Goal: Navigation & Orientation: Find specific page/section

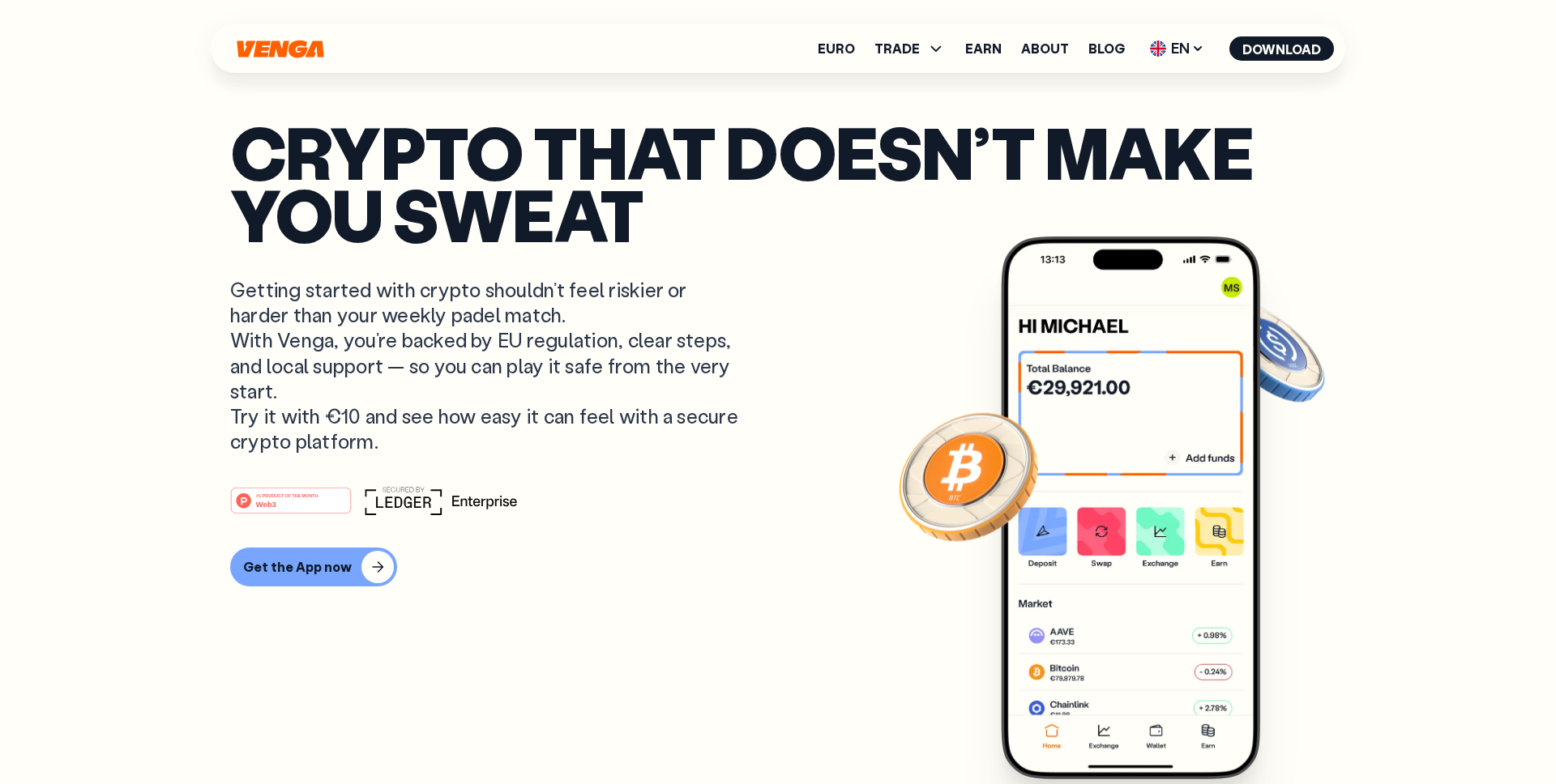
drag, startPoint x: 398, startPoint y: 436, endPoint x: 218, endPoint y: 291, distance: 231.1
click at [284, 304] on p "Getting started with crypto shouldn’t feel riskier or harder than your weekly p…" at bounding box center [486, 365] width 512 height 176
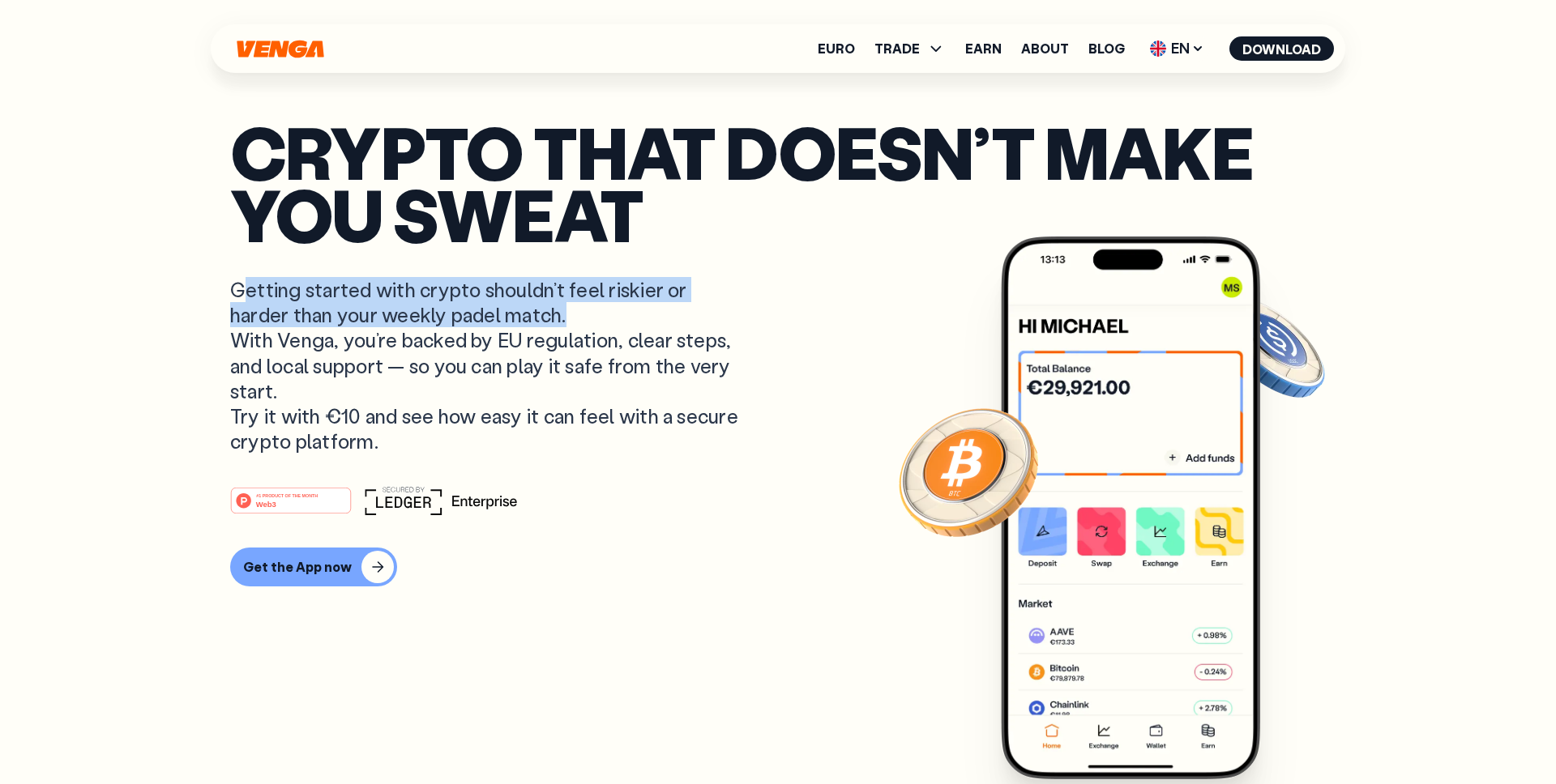
drag, startPoint x: 569, startPoint y: 314, endPoint x: 238, endPoint y: 294, distance: 331.6
click at [239, 294] on p "Getting started with crypto shouldn’t feel riskier or harder than your weekly p…" at bounding box center [486, 365] width 512 height 176
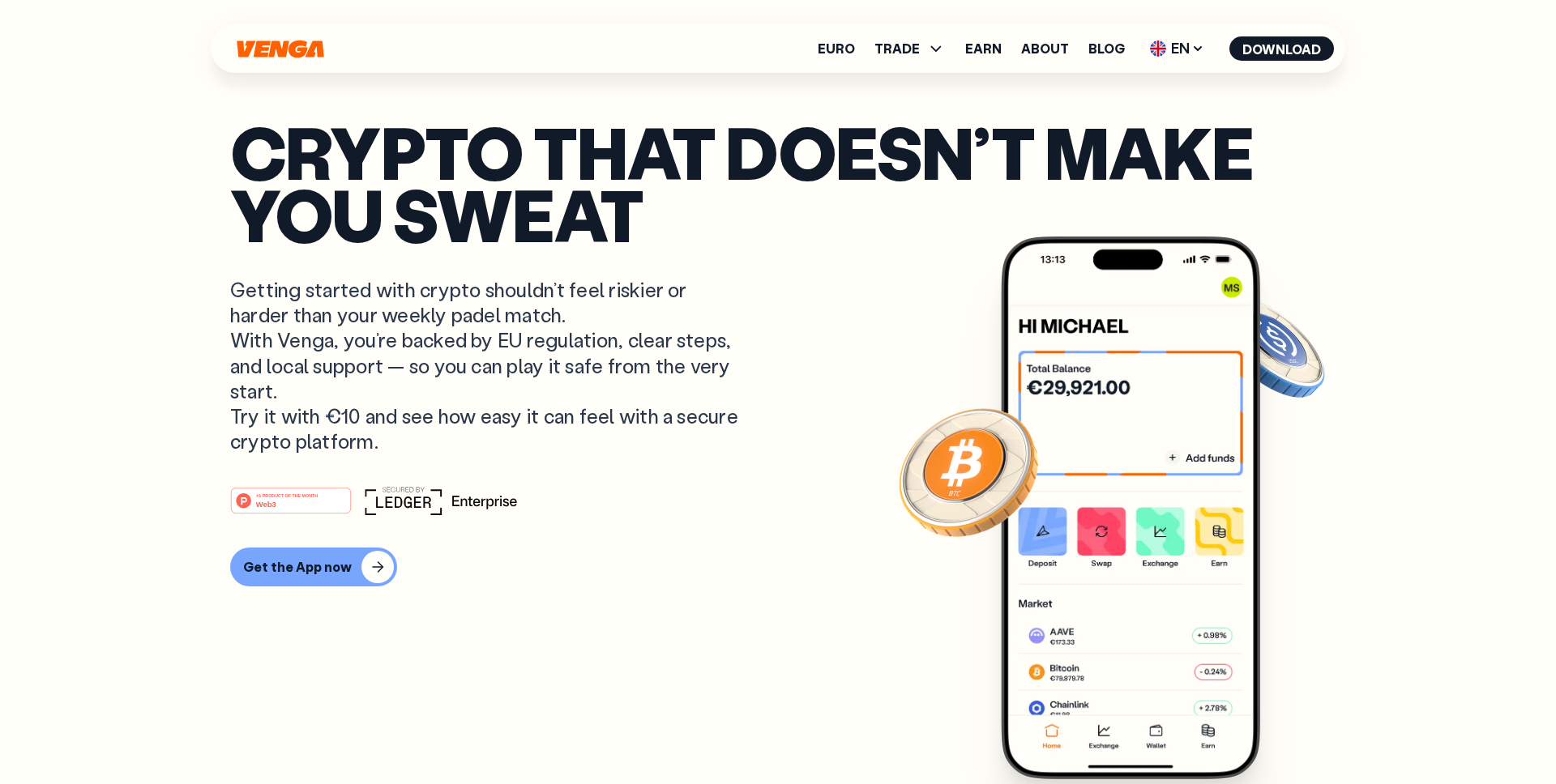
click at [322, 347] on p "Getting started with crypto shouldn’t feel riskier or harder than your weekly p…" at bounding box center [486, 365] width 512 height 176
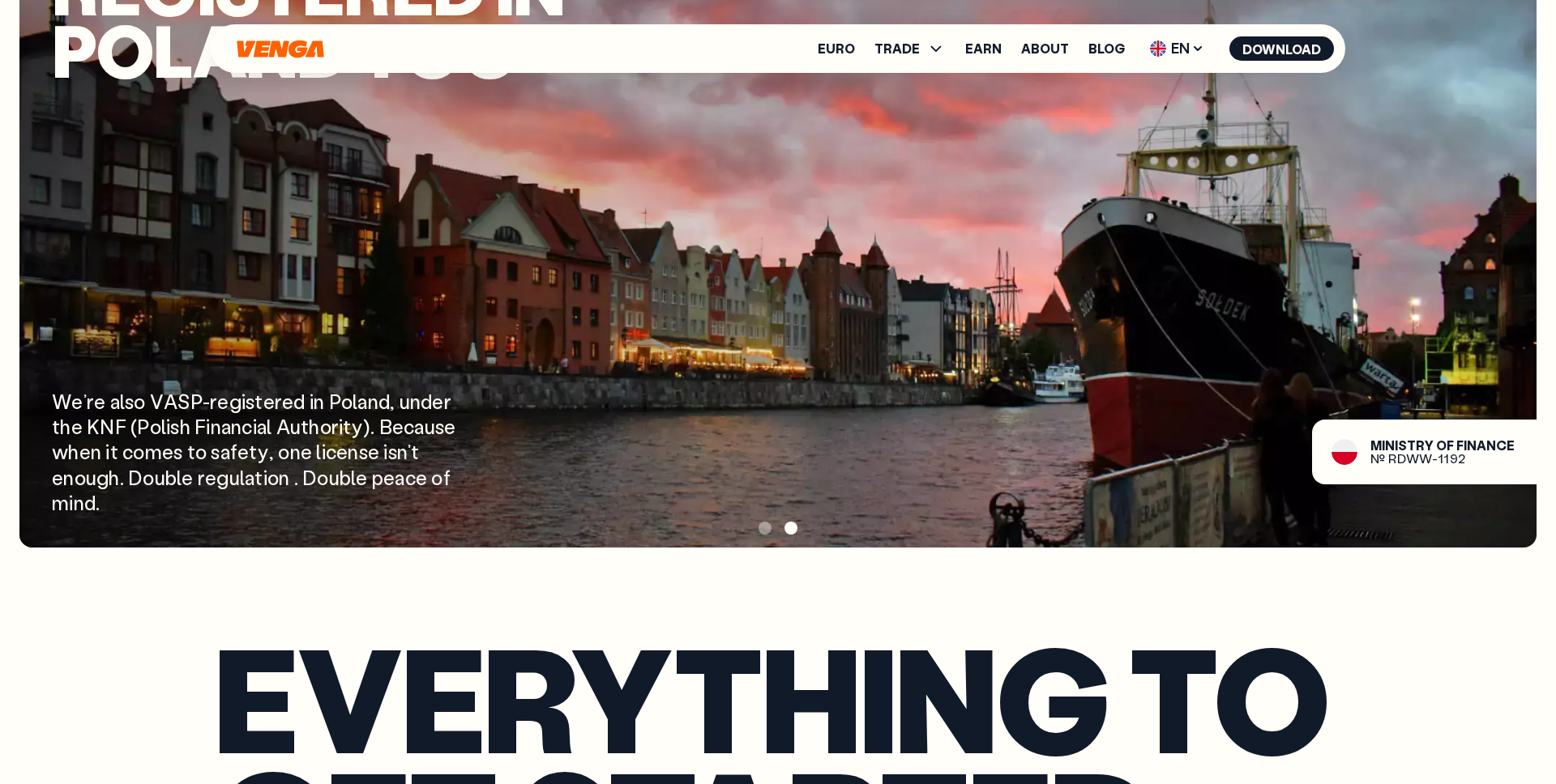
click at [793, 202] on img at bounding box center [778, 235] width 1518 height 624
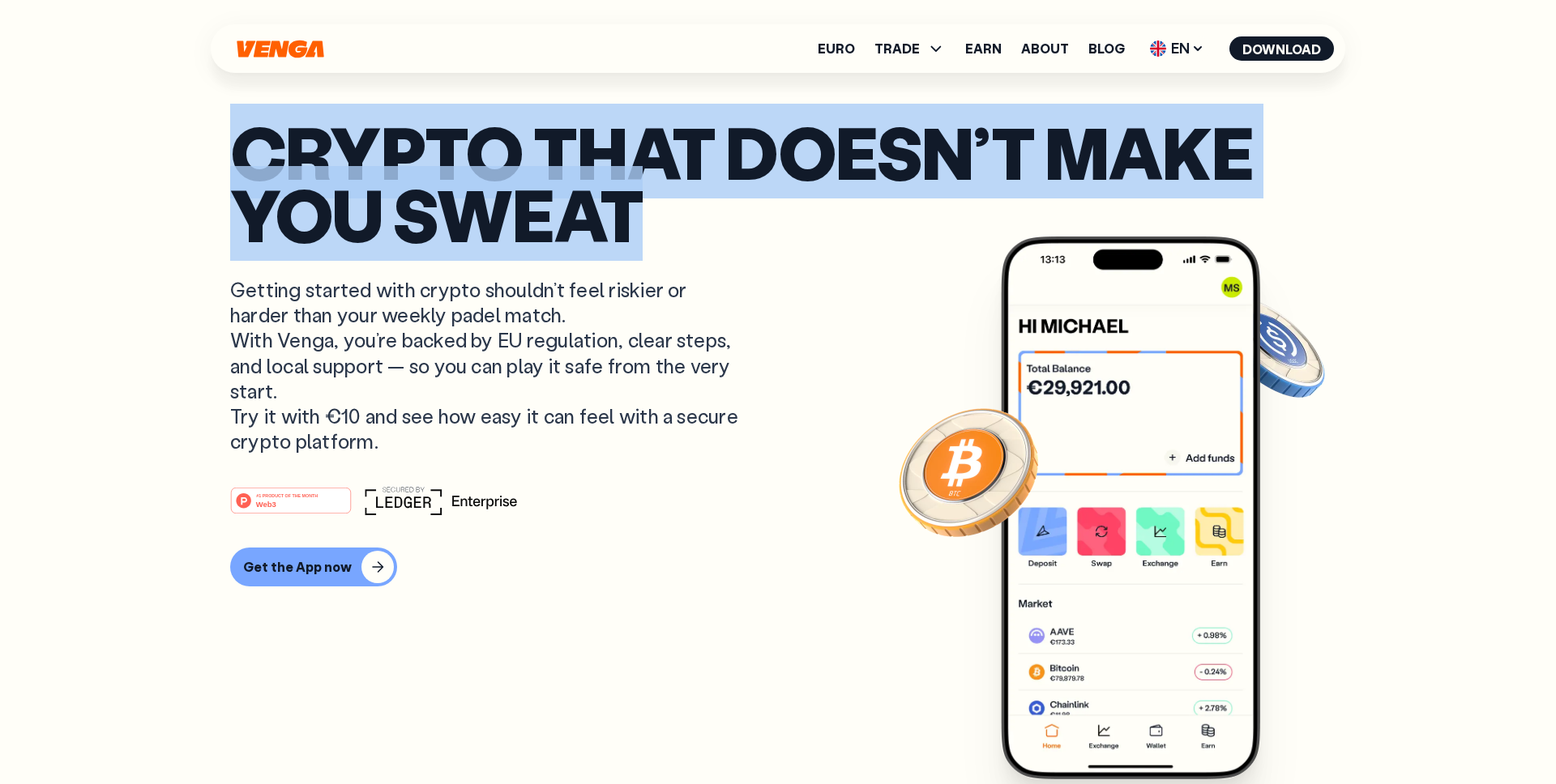
drag, startPoint x: 496, startPoint y: 209, endPoint x: 142, endPoint y: 167, distance: 356.5
click at [415, 234] on p "Crypto that doesn’t make you sweat" at bounding box center [778, 183] width 1096 height 124
drag, startPoint x: 612, startPoint y: 227, endPoint x: 246, endPoint y: 152, distance: 373.6
click at [246, 152] on p "Crypto that doesn’t make you sweat" at bounding box center [778, 183] width 1096 height 124
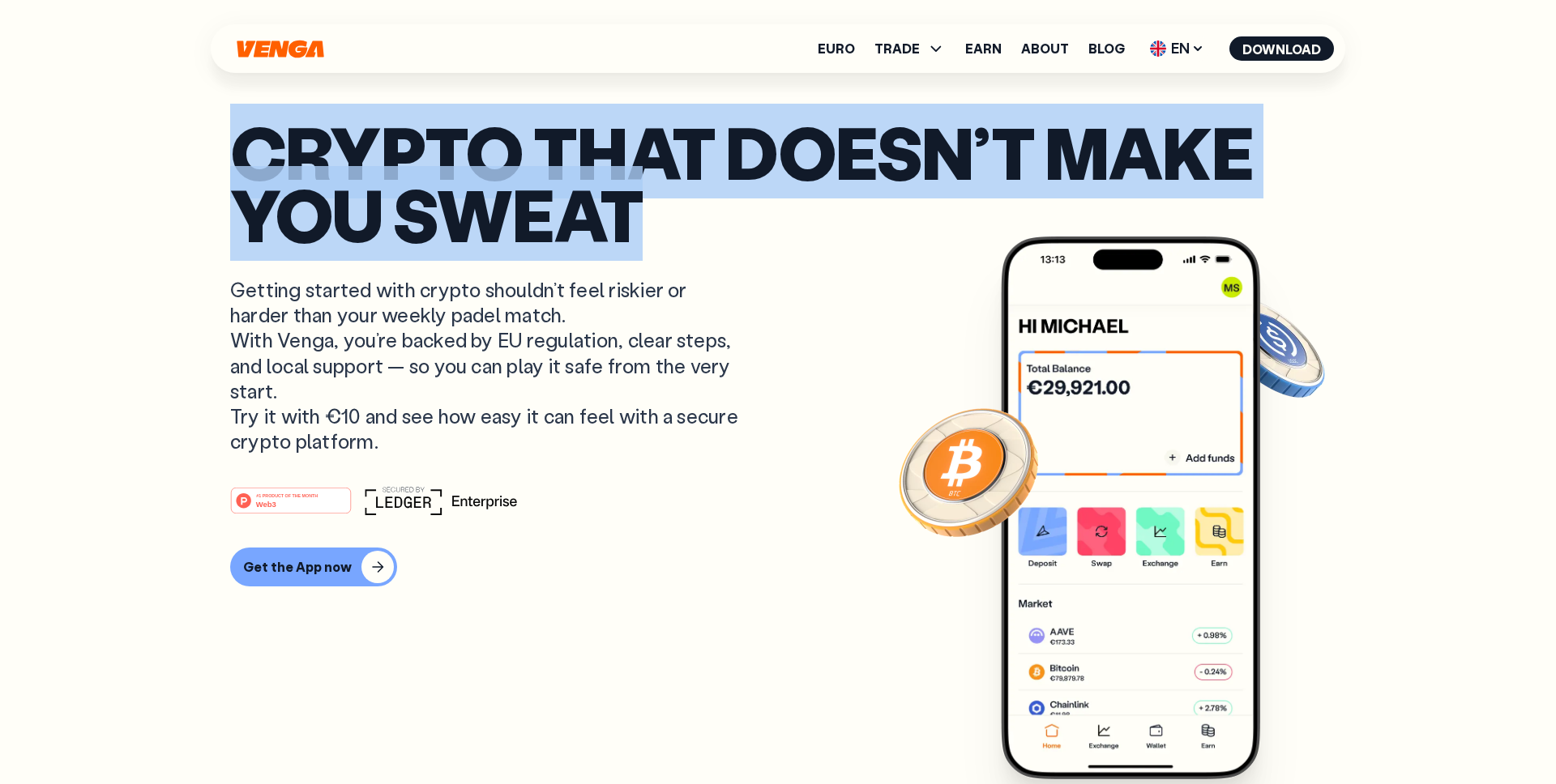
click at [347, 163] on p "Crypto that doesn’t make you sweat" at bounding box center [778, 183] width 1096 height 124
drag, startPoint x: 653, startPoint y: 220, endPoint x: 218, endPoint y: 141, distance: 442.1
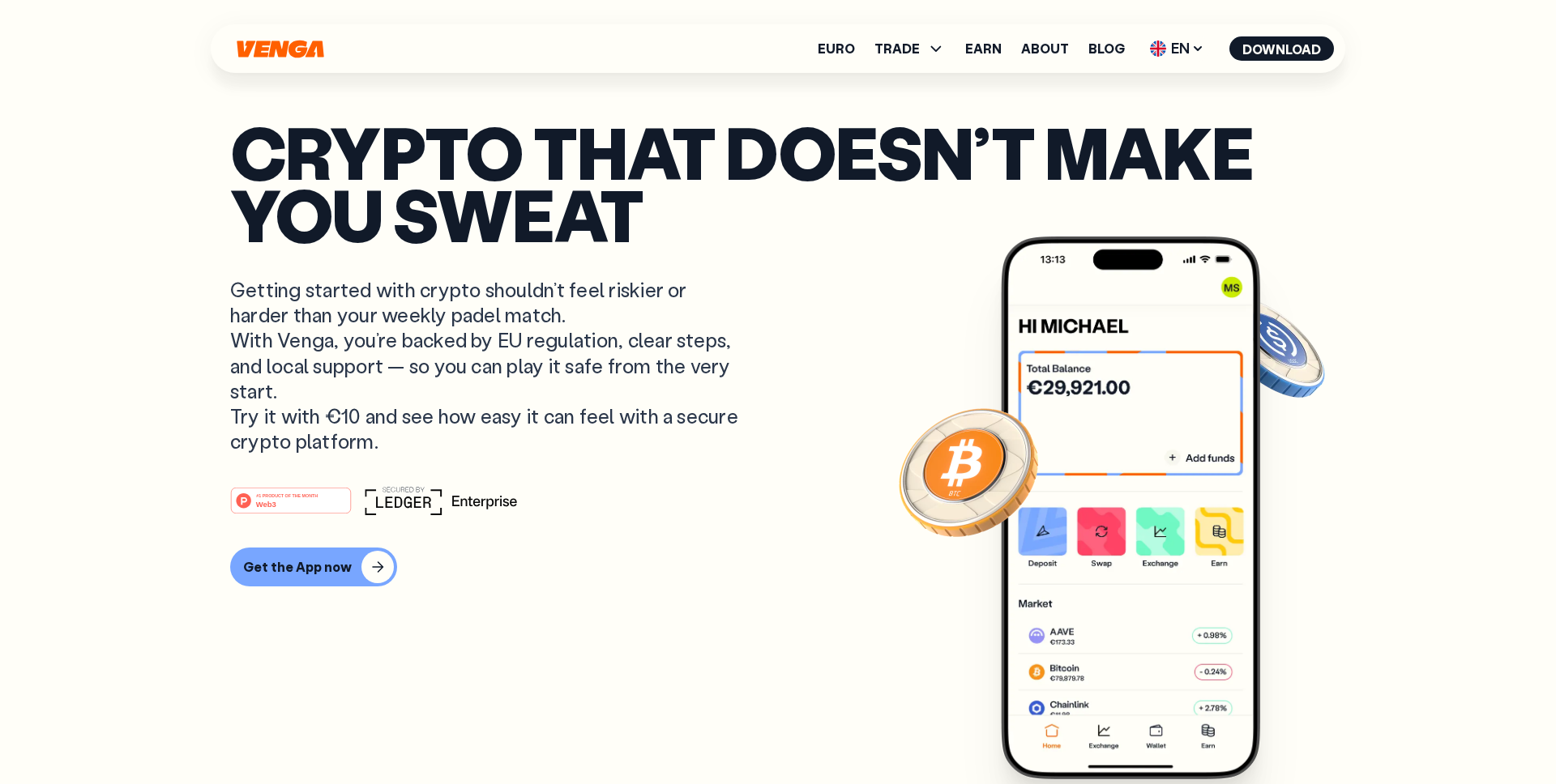
click at [442, 175] on p "Crypto that doesn’t make you sweat" at bounding box center [778, 183] width 1096 height 124
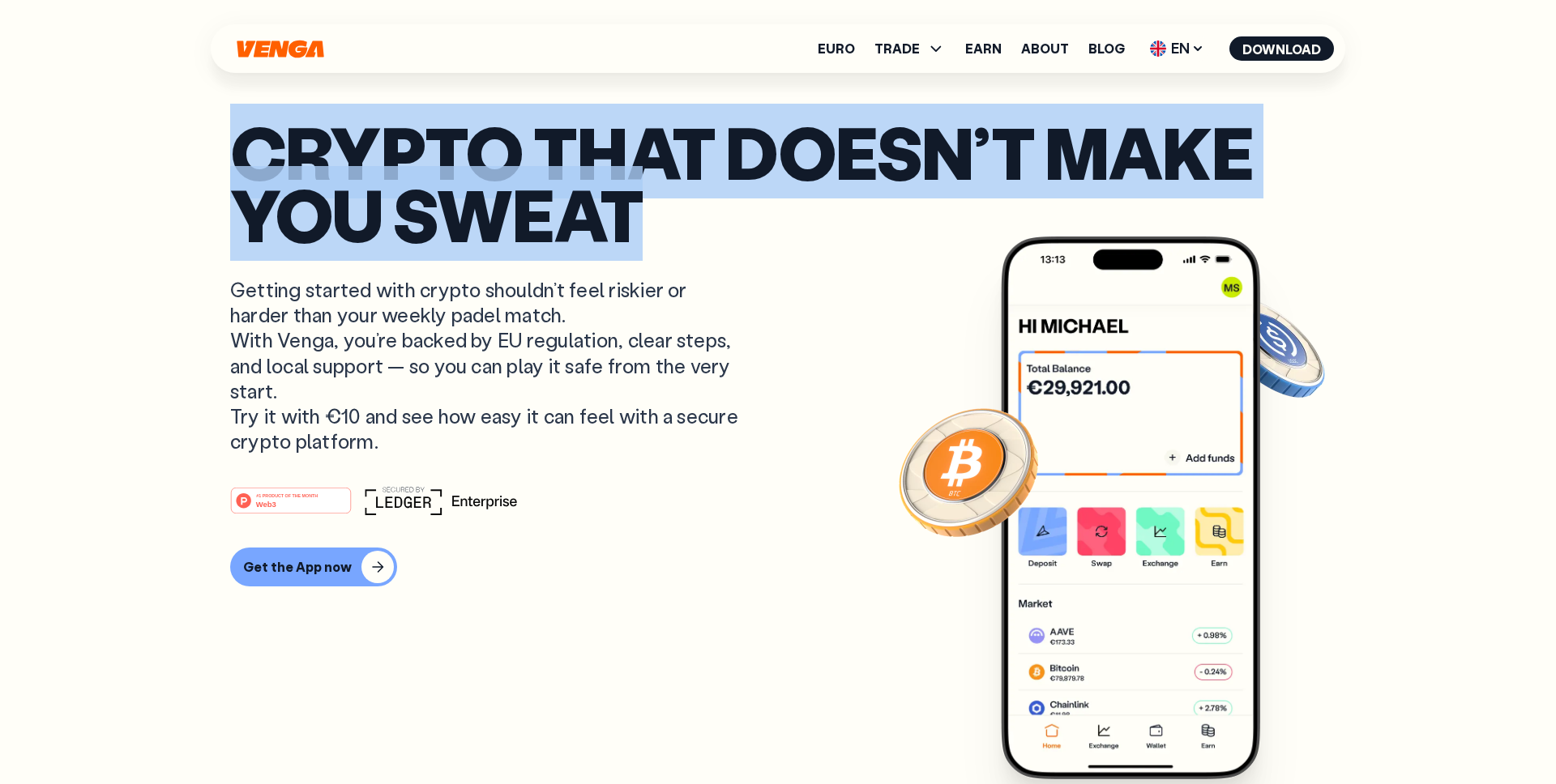
drag, startPoint x: 660, startPoint y: 203, endPoint x: 252, endPoint y: 131, distance: 414.3
click at [252, 131] on p "Crypto that doesn’t make you sweat" at bounding box center [778, 183] width 1096 height 124
click at [383, 207] on p "Crypto that doesn’t make you sweat" at bounding box center [778, 183] width 1096 height 124
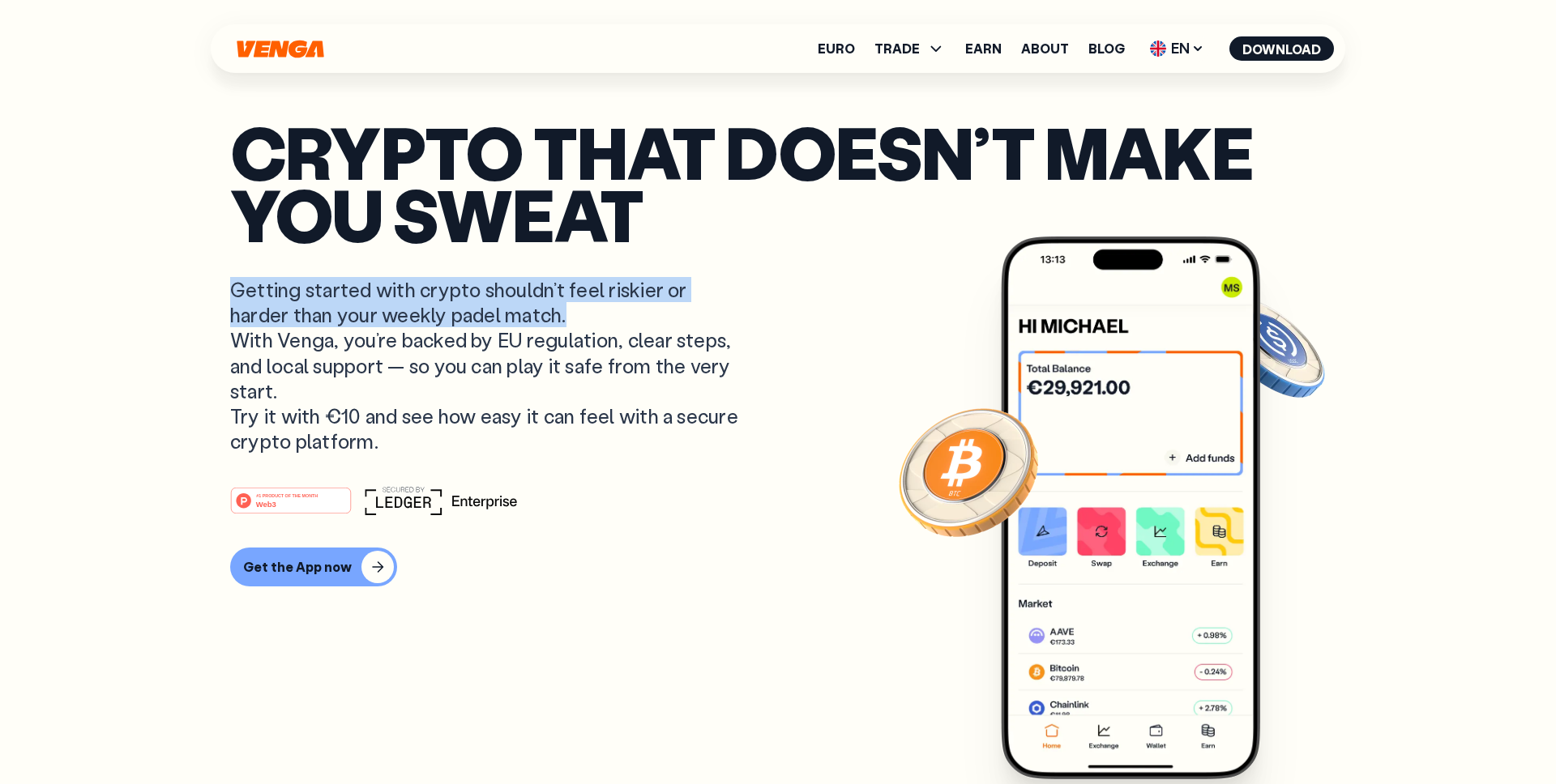
drag, startPoint x: 569, startPoint y: 319, endPoint x: 215, endPoint y: 278, distance: 356.4
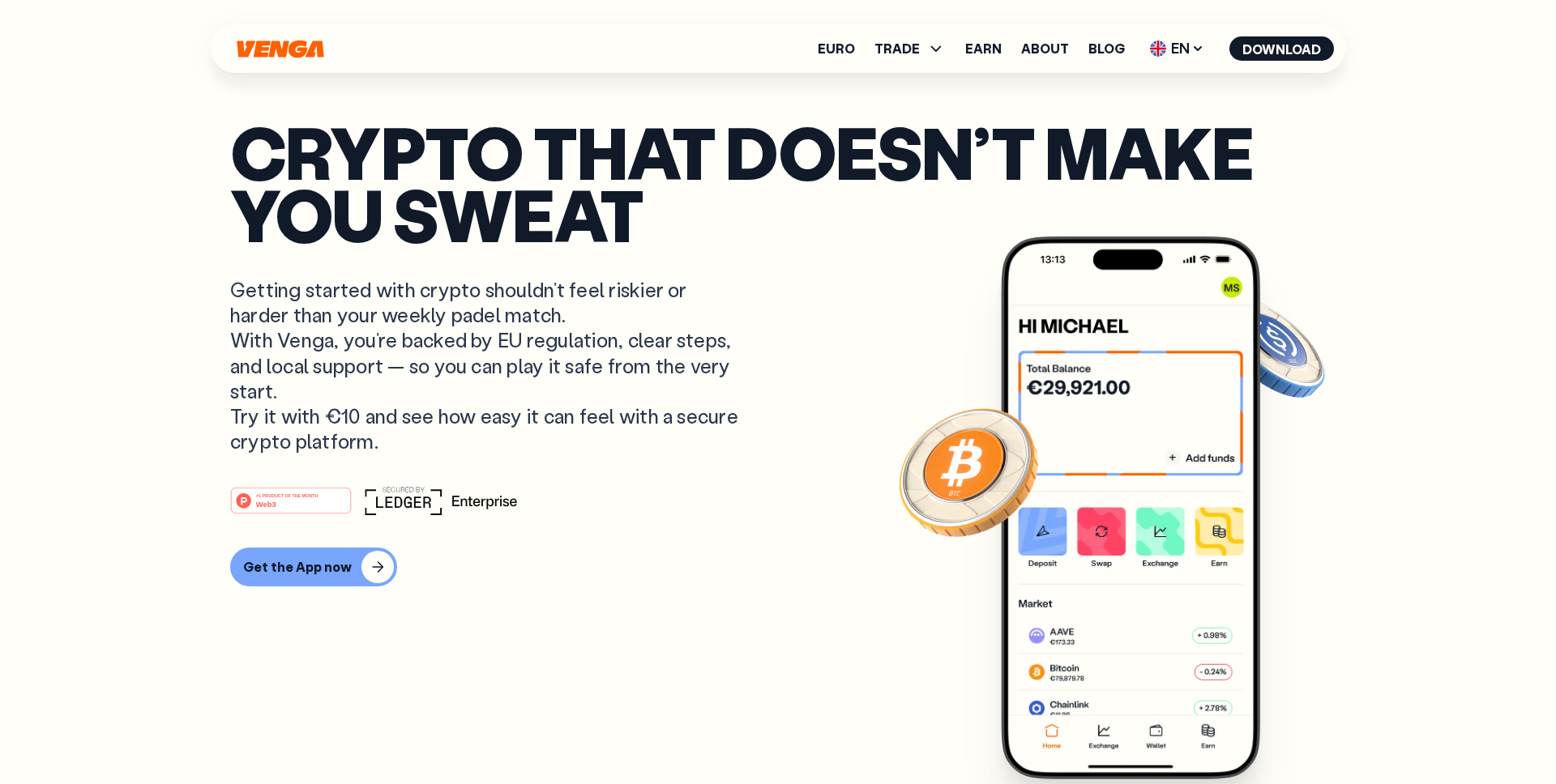
click at [424, 332] on p "Getting started with crypto shouldn’t feel riskier or harder than your weekly p…" at bounding box center [486, 365] width 512 height 176
drag, startPoint x: 384, startPoint y: 445, endPoint x: 200, endPoint y: 260, distance: 260.9
click at [387, 458] on article "Crypto that doesn’t make you sweat Getting started with crypto shouldn’t feel r…" at bounding box center [778, 424] width 1096 height 608
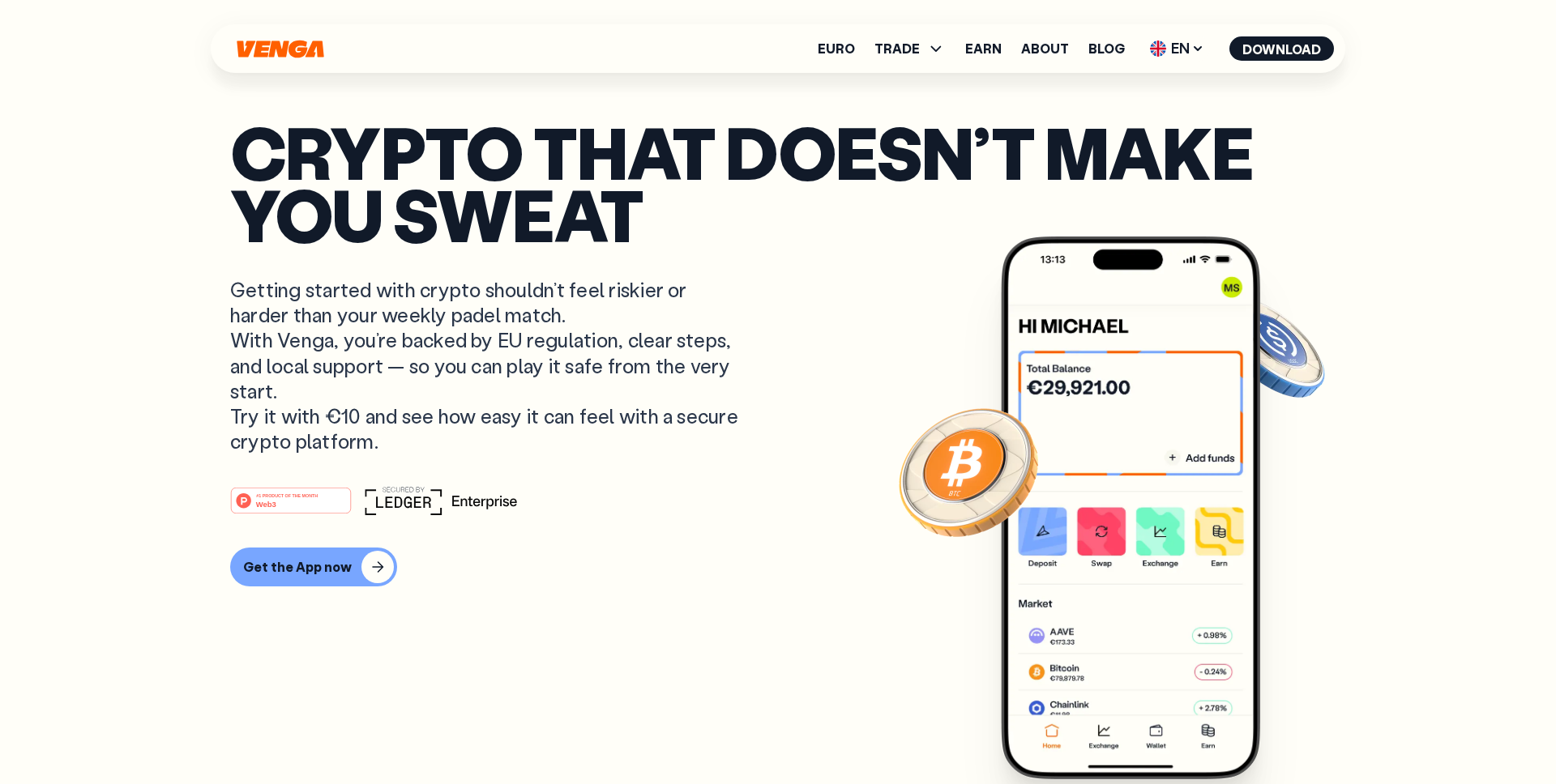
click at [398, 374] on p "Getting started with crypto shouldn’t feel riskier or harder than your weekly p…" at bounding box center [486, 365] width 512 height 176
drag, startPoint x: 391, startPoint y: 443, endPoint x: 184, endPoint y: 314, distance: 243.9
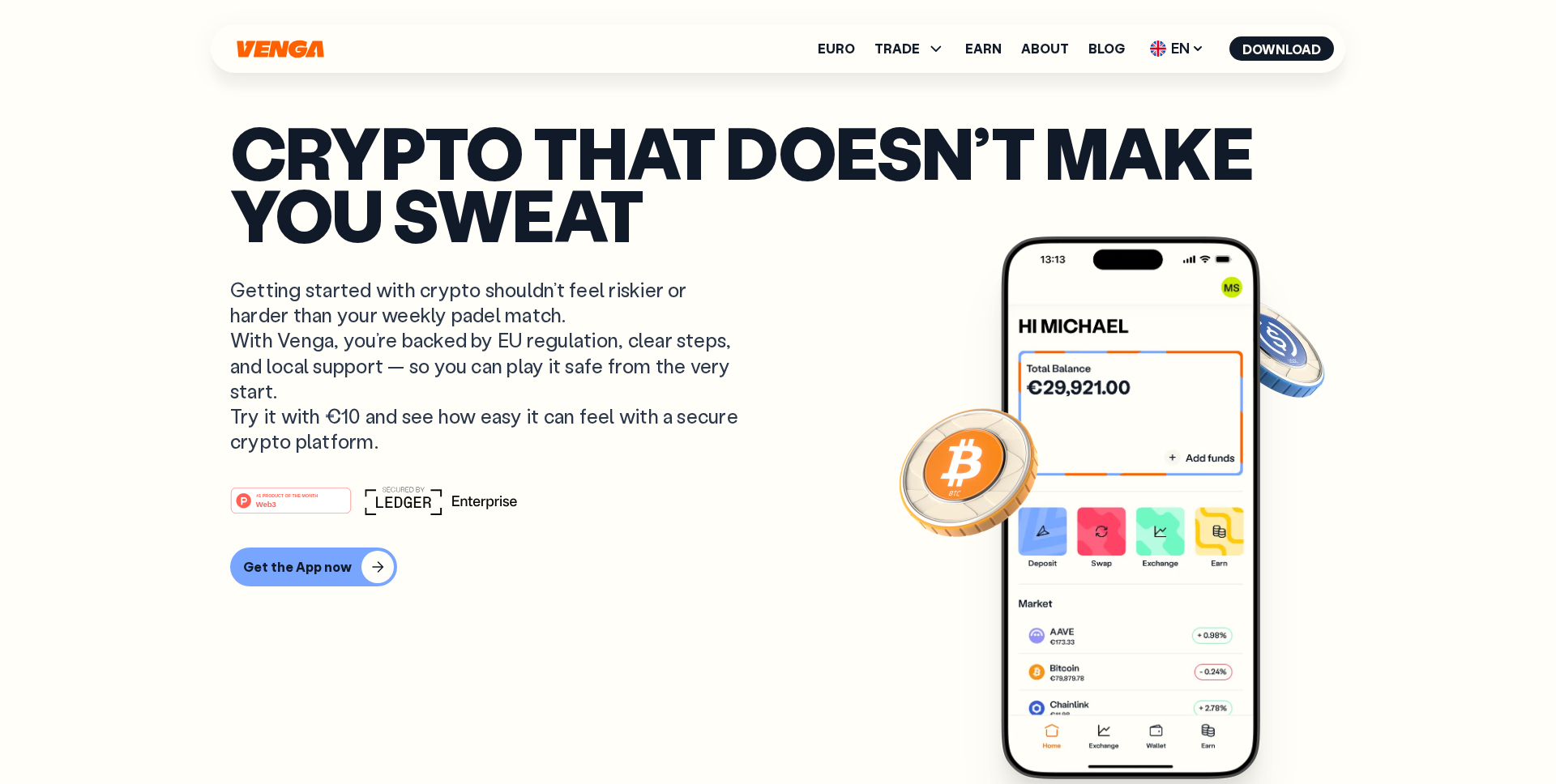
click at [424, 379] on p "Getting started with crypto shouldn’t feel riskier or harder than your weekly p…" at bounding box center [486, 365] width 512 height 176
click at [591, 321] on p "Getting started with crypto shouldn’t feel riskier or harder than your weekly p…" at bounding box center [486, 365] width 512 height 176
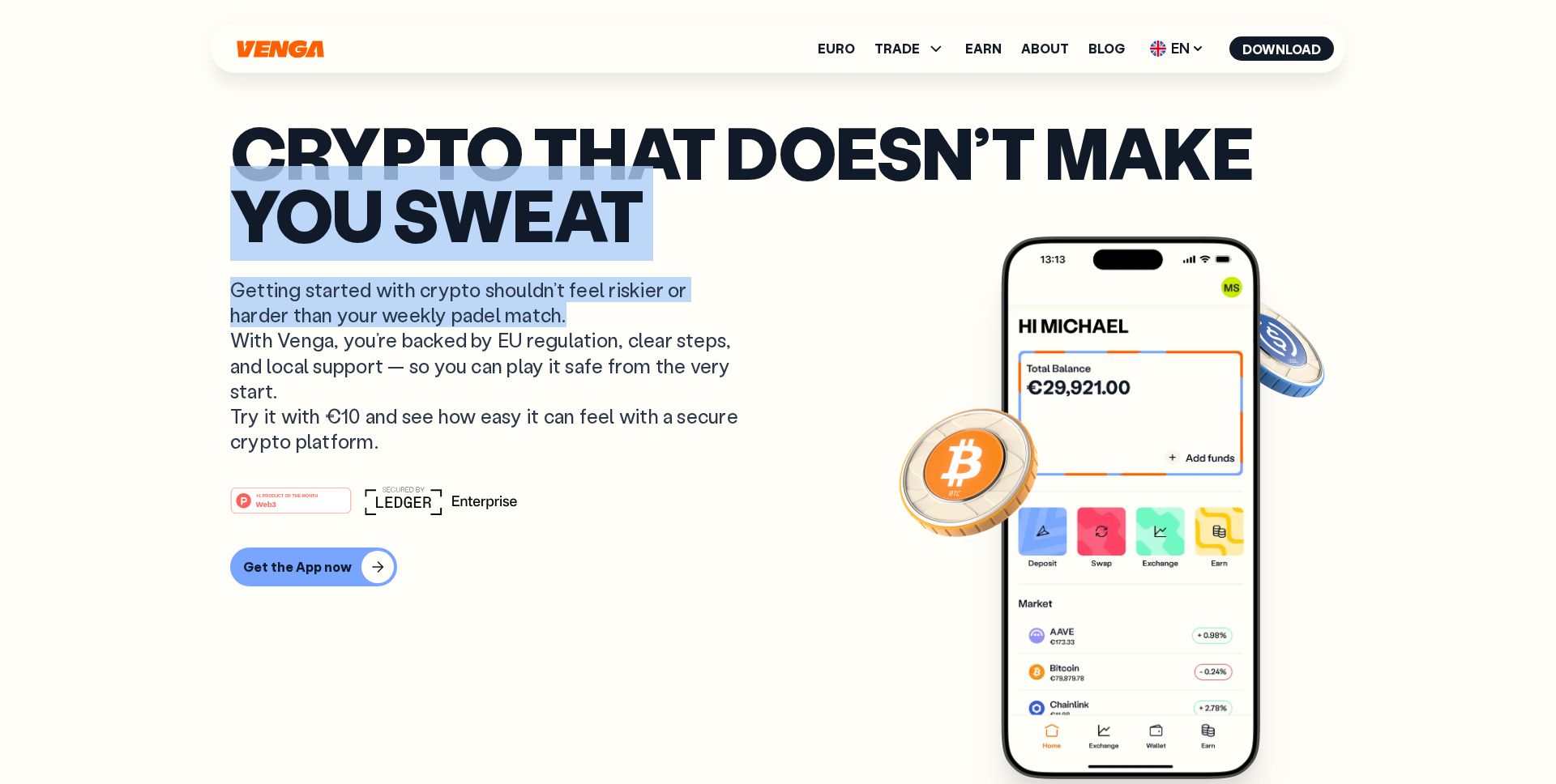
drag, startPoint x: 576, startPoint y: 319, endPoint x: 150, endPoint y: 239, distance: 433.4
click at [311, 293] on p "Getting started with crypto shouldn’t feel riskier or harder than your weekly p…" at bounding box center [486, 365] width 512 height 176
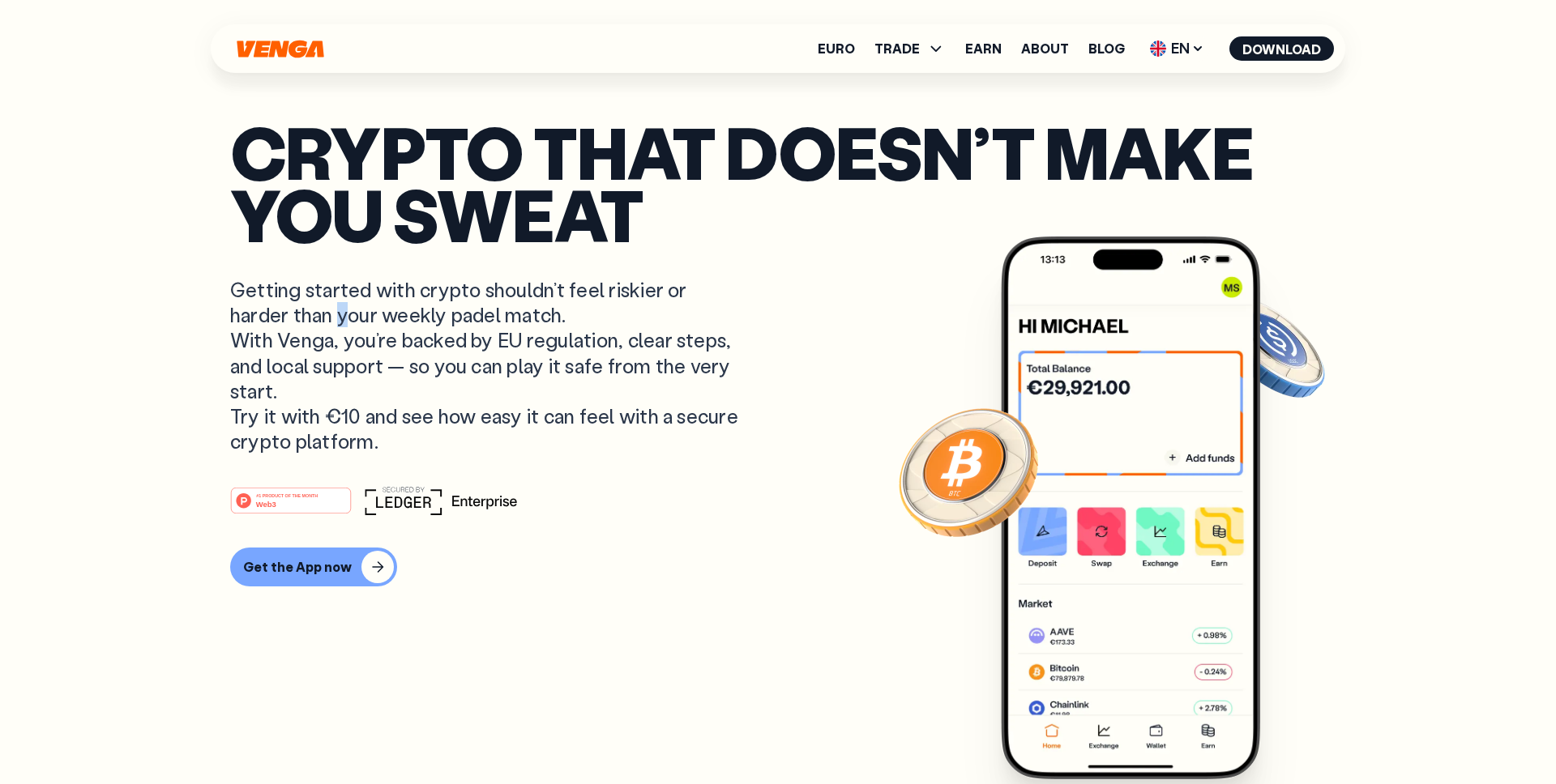
click at [343, 306] on p "Getting started with crypto shouldn’t feel riskier or harder than your weekly p…" at bounding box center [486, 365] width 512 height 176
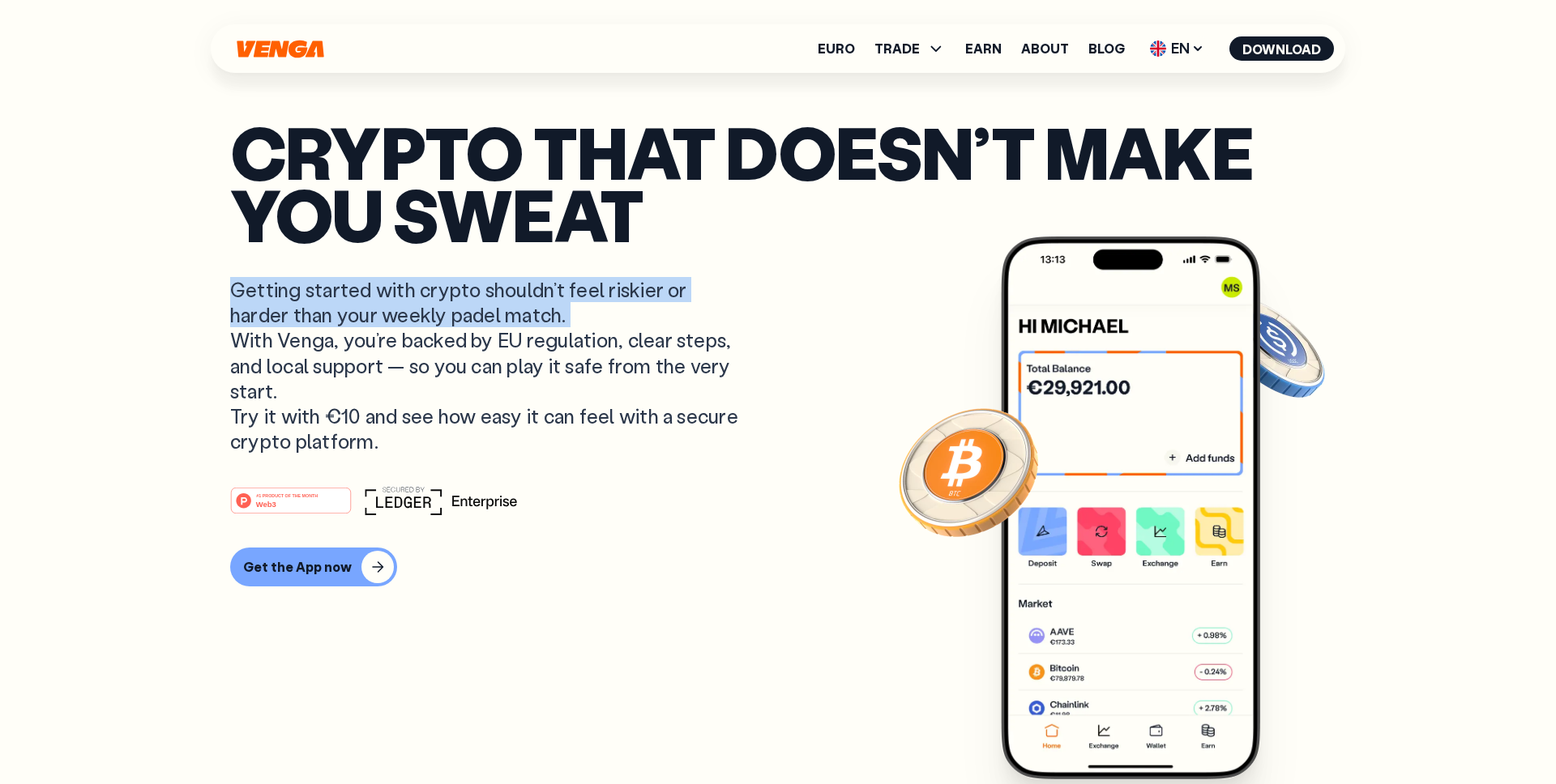
click at [343, 306] on p "Getting started with crypto shouldn’t feel riskier or harder than your weekly p…" at bounding box center [486, 365] width 512 height 176
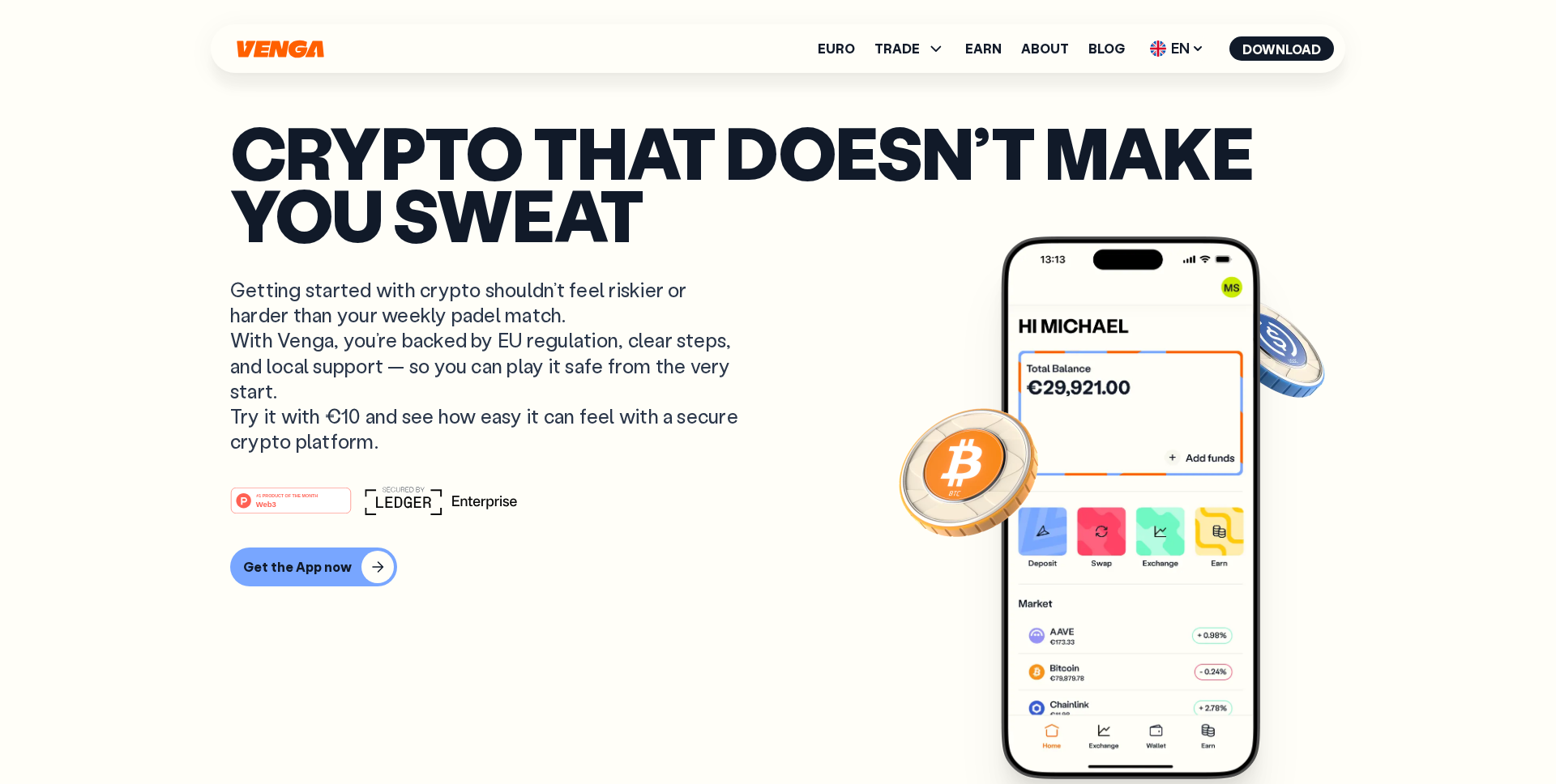
click at [521, 399] on p "Getting started with crypto shouldn’t feel riskier or harder than your weekly p…" at bounding box center [486, 365] width 512 height 176
drag, startPoint x: 364, startPoint y: 383, endPoint x: 198, endPoint y: 337, distance: 172.3
click at [350, 398] on p "Getting started with crypto shouldn’t feel riskier or harder than your weekly p…" at bounding box center [486, 365] width 512 height 176
drag, startPoint x: 415, startPoint y: 448, endPoint x: 186, endPoint y: 425, distance: 230.2
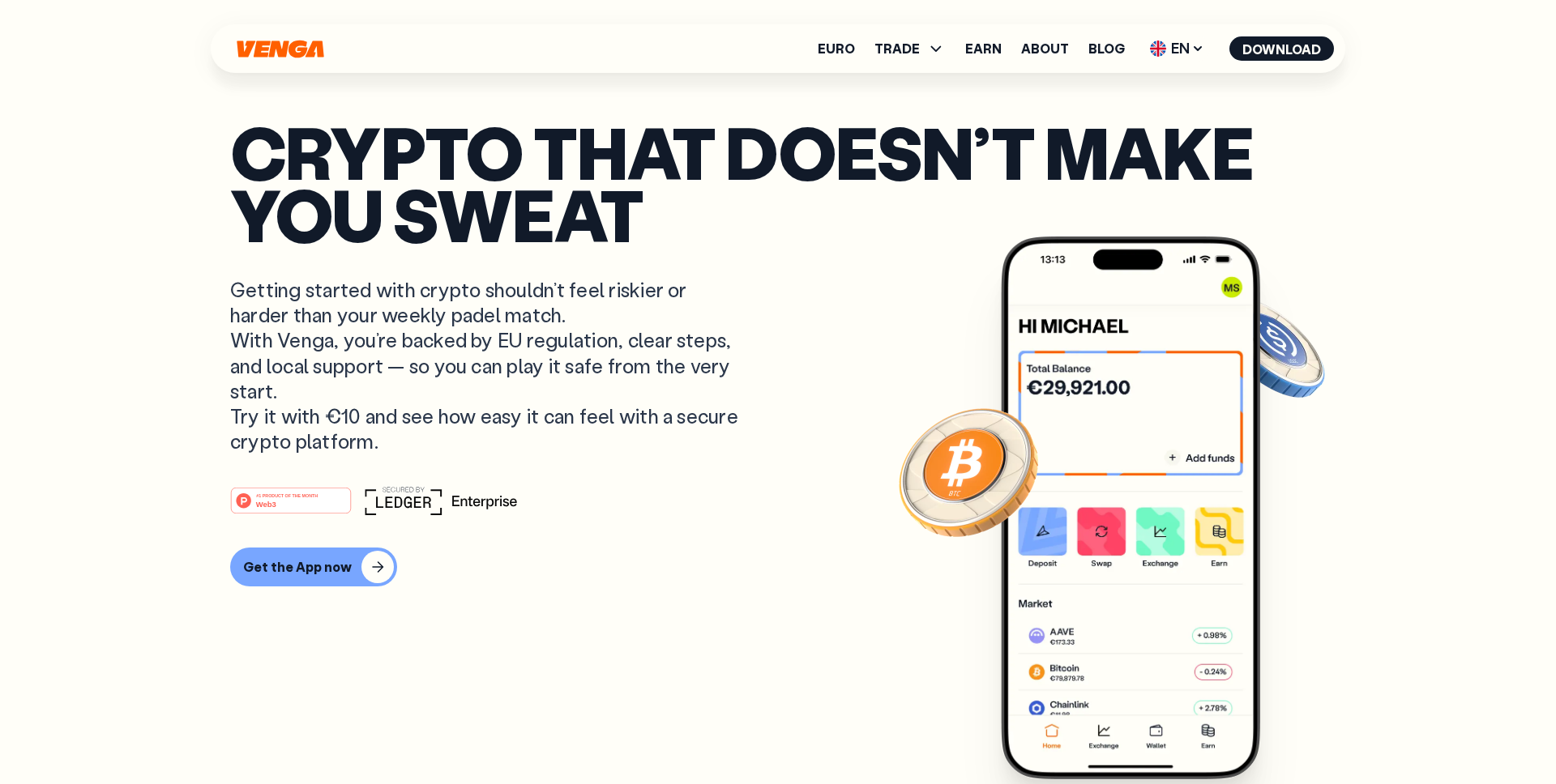
click at [398, 447] on p "Getting started with crypto shouldn’t feel riskier or harder than your weekly p…" at bounding box center [486, 365] width 512 height 176
drag, startPoint x: 425, startPoint y: 435, endPoint x: 226, endPoint y: 413, distance: 200.2
click at [485, 427] on p "Getting started with crypto shouldn’t feel riskier or harder than your weekly p…" at bounding box center [486, 365] width 512 height 176
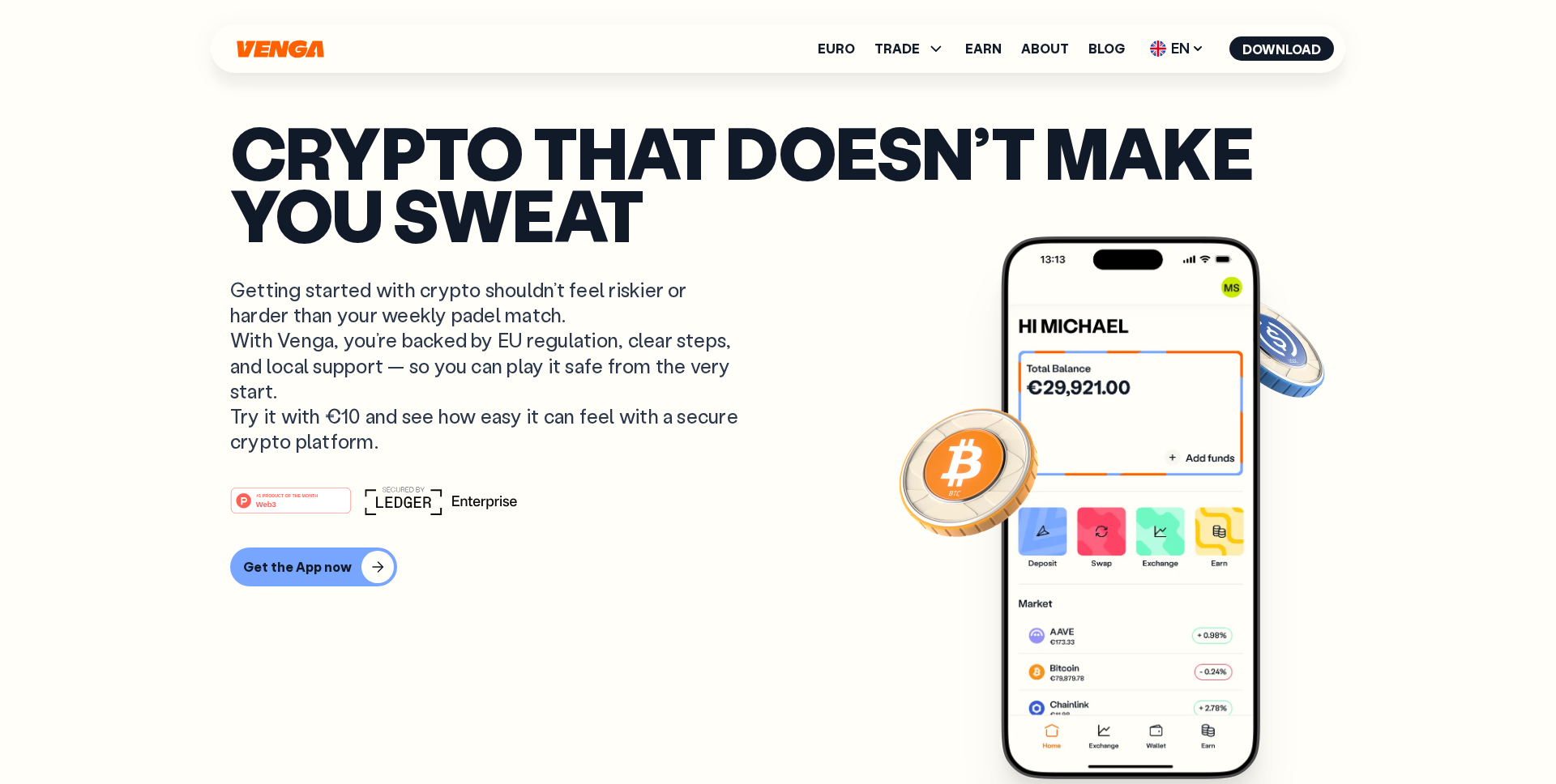
drag, startPoint x: 318, startPoint y: 391, endPoint x: 208, endPoint y: 340, distance: 121.2
click at [323, 364] on p "Getting started with crypto shouldn’t feel riskier or harder than your weekly p…" at bounding box center [486, 365] width 512 height 176
drag, startPoint x: 521, startPoint y: 315, endPoint x: 304, endPoint y: 304, distance: 217.3
click at [304, 304] on p "Getting started with crypto shouldn’t feel riskier or harder than your weekly p…" at bounding box center [486, 365] width 512 height 176
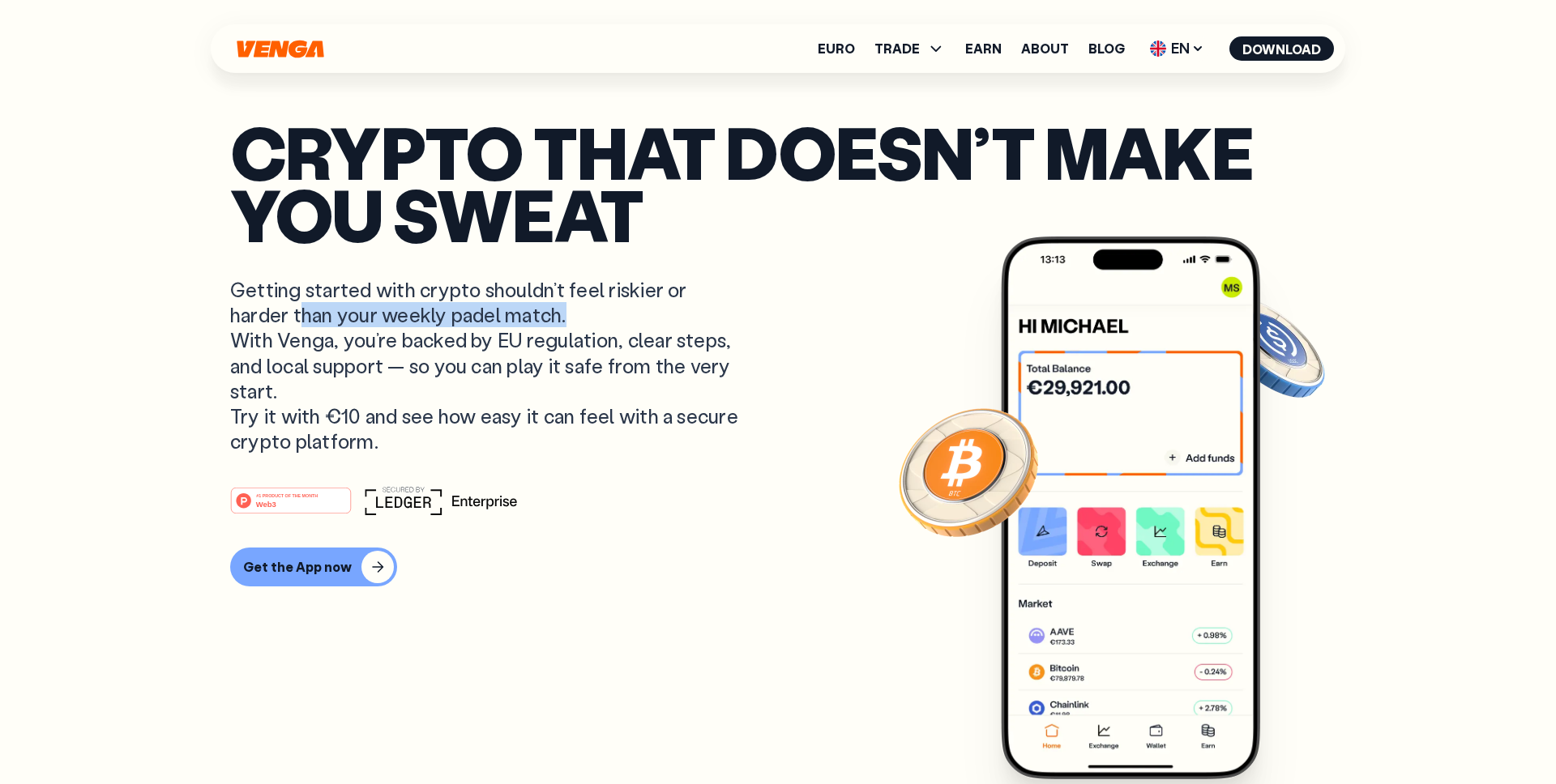
click at [304, 304] on p "Getting started with crypto shouldn’t feel riskier or harder than your weekly p…" at bounding box center [486, 365] width 512 height 176
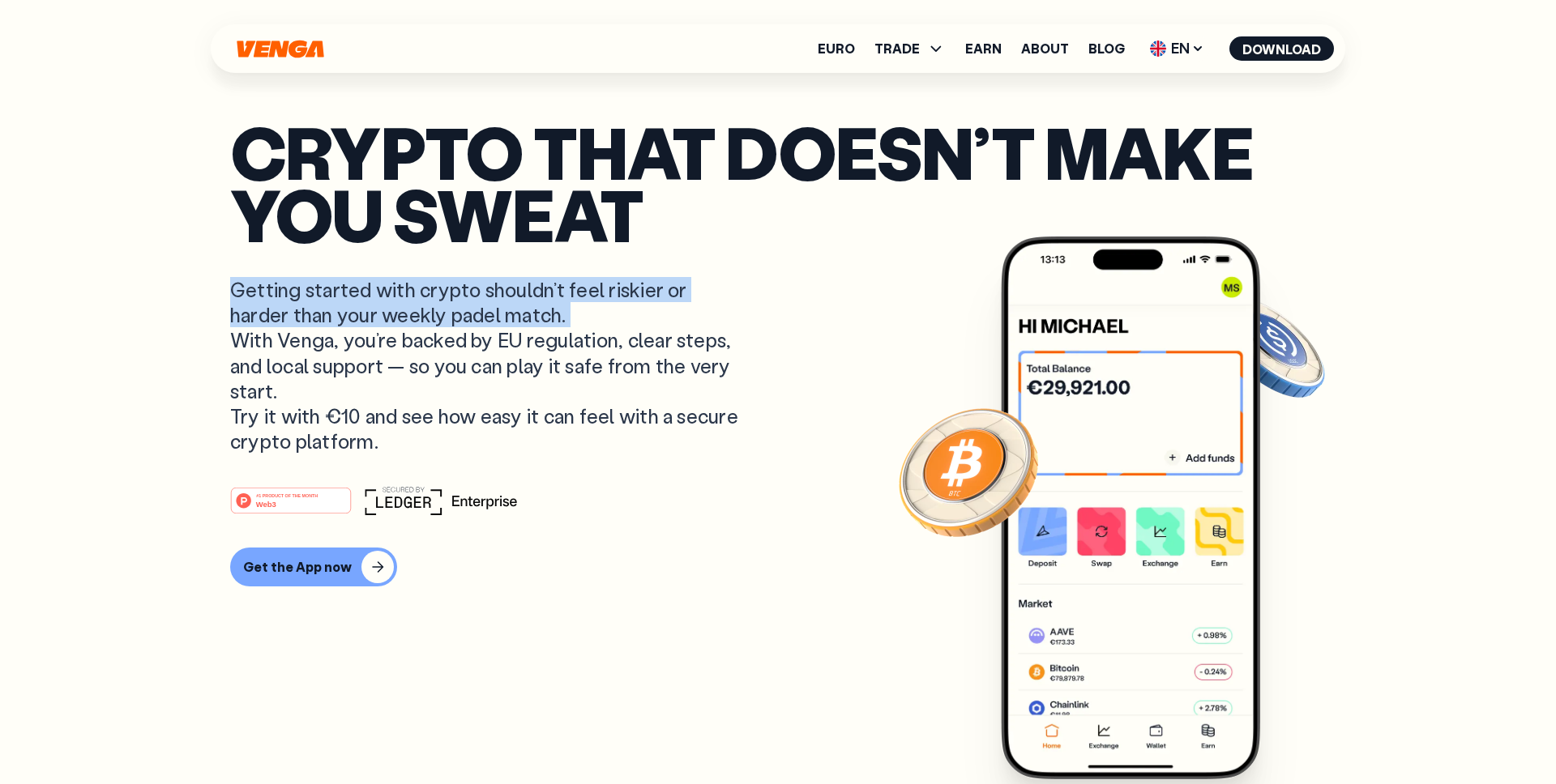
click at [304, 304] on p "Getting started with crypto shouldn’t feel riskier or harder than your weekly p…" at bounding box center [486, 365] width 512 height 176
click at [445, 294] on p "Getting started with crypto shouldn’t feel riskier or harder than your weekly p…" at bounding box center [486, 365] width 512 height 176
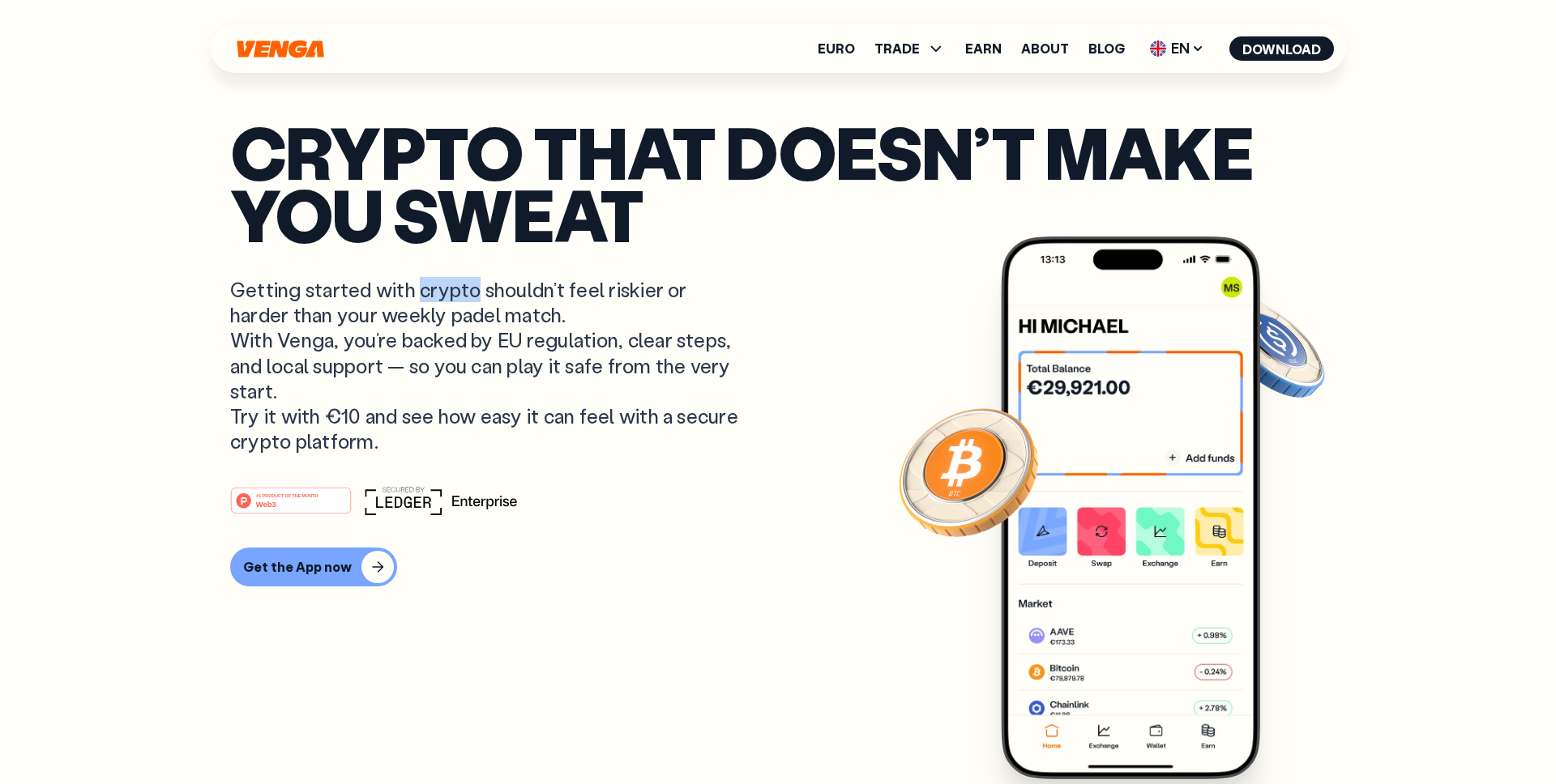
click at [445, 294] on p "Getting started with crypto shouldn’t feel riskier or harder than your weekly p…" at bounding box center [486, 365] width 512 height 176
click at [446, 317] on p "Getting started with crypto shouldn’t feel riskier or harder than your weekly p…" at bounding box center [486, 365] width 512 height 176
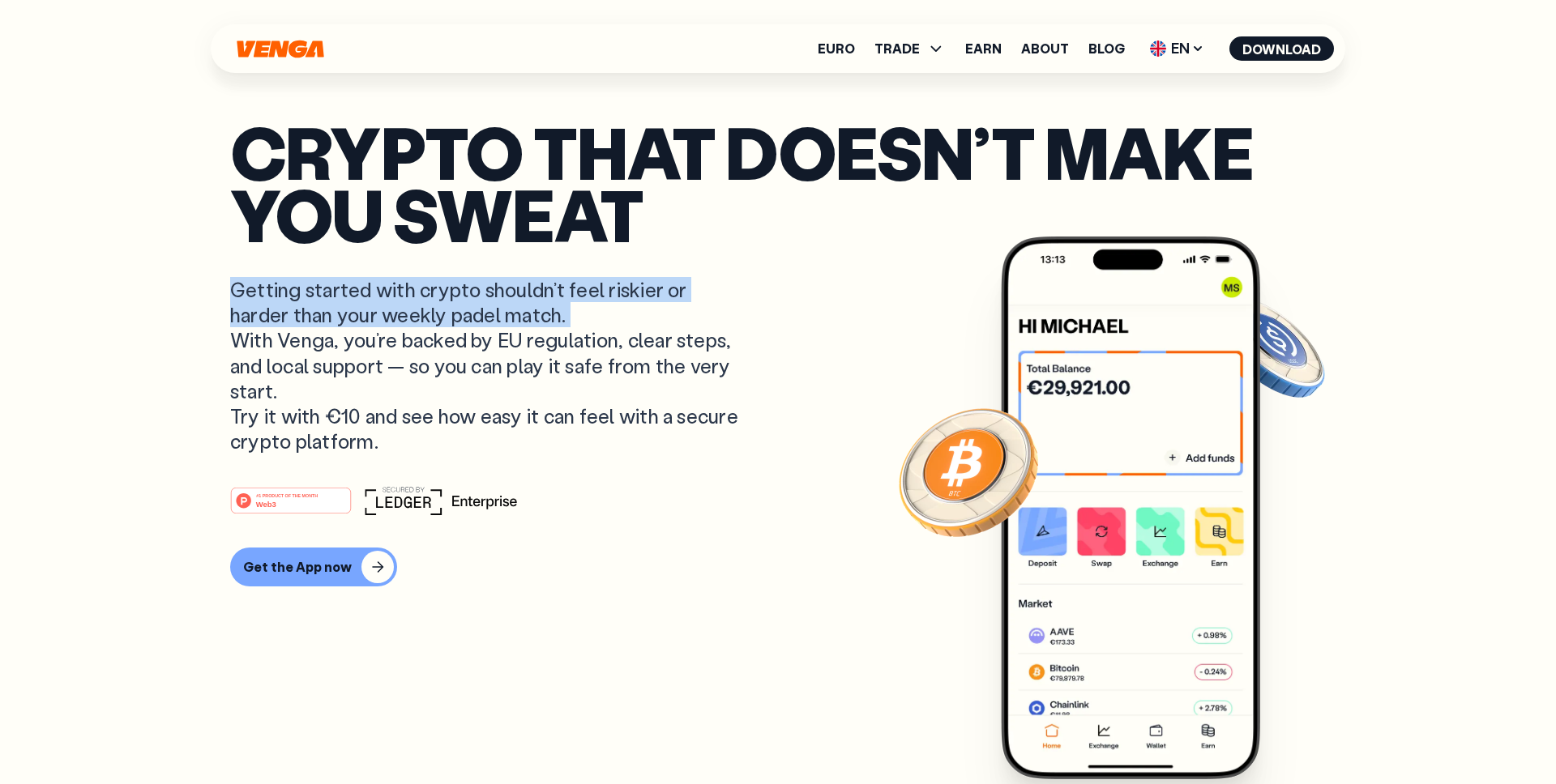
click at [446, 317] on p "Getting started with crypto shouldn’t feel riskier or harder than your weekly p…" at bounding box center [486, 365] width 512 height 176
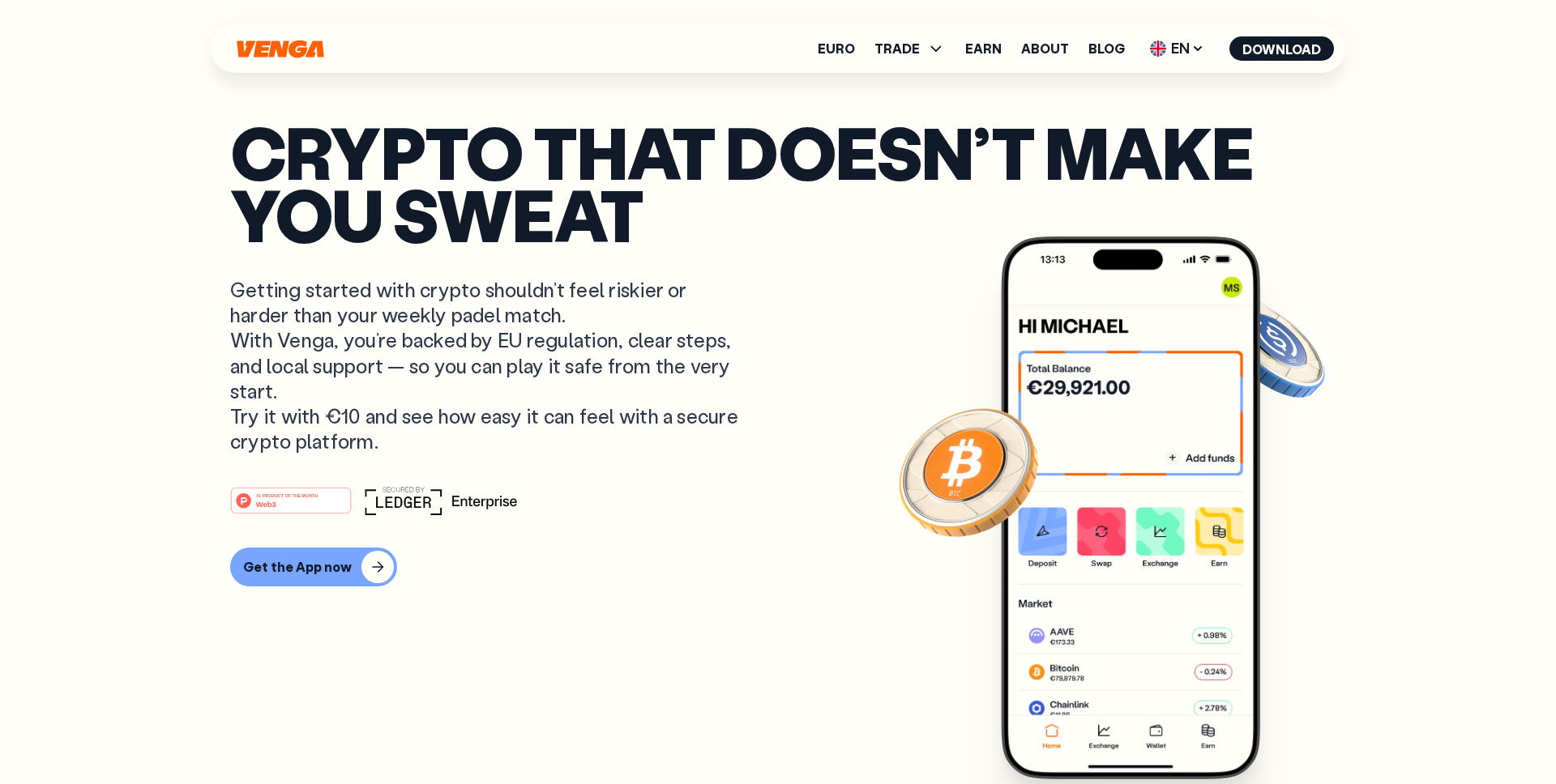
click at [428, 347] on p "Getting started with crypto shouldn’t feel riskier or harder than your weekly p…" at bounding box center [486, 365] width 512 height 176
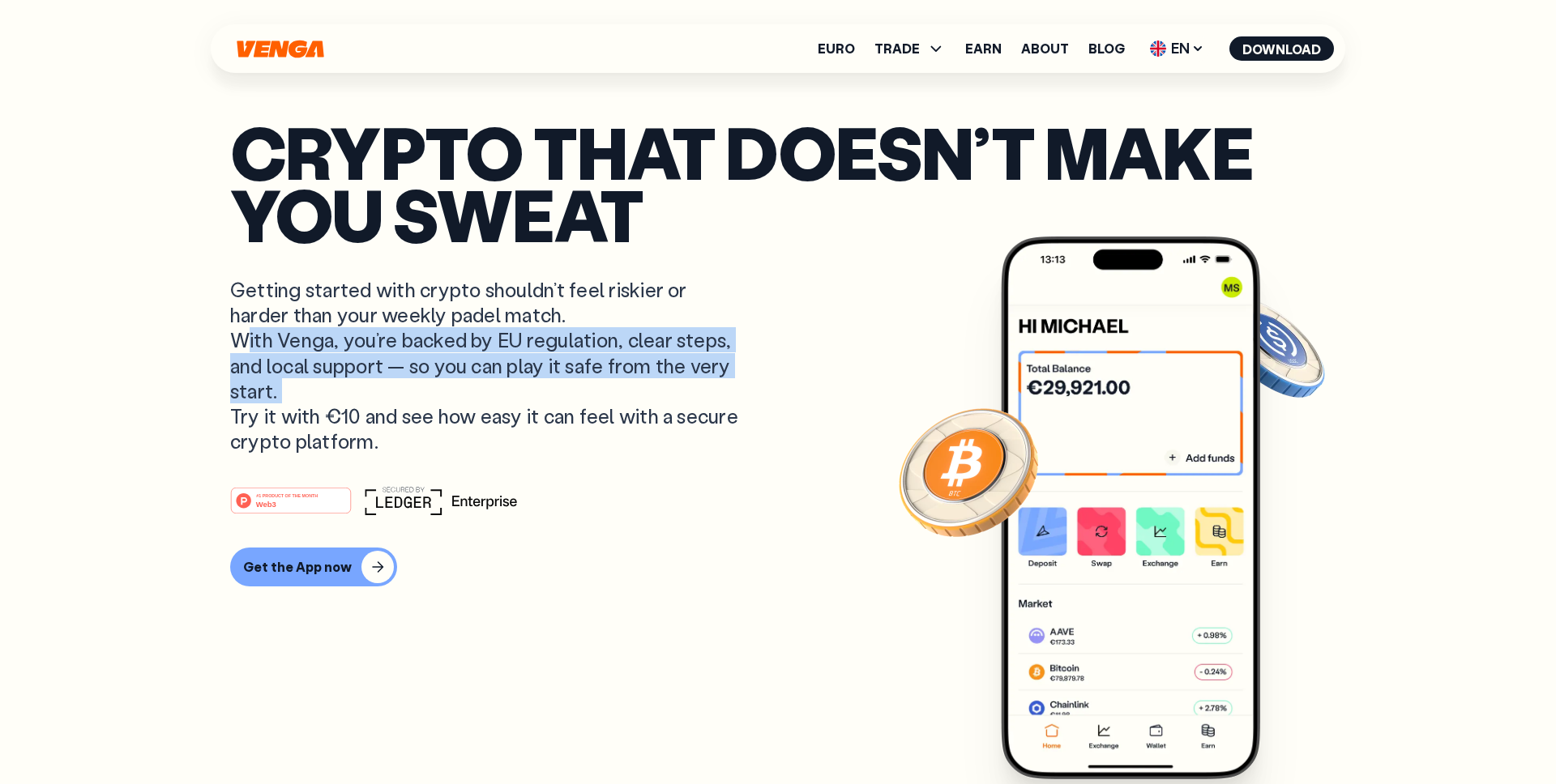
click at [428, 347] on p "Getting started with crypto shouldn’t feel riskier or harder than your weekly p…" at bounding box center [486, 365] width 512 height 176
click at [310, 391] on p "Getting started with crypto shouldn’t feel riskier or harder than your weekly p…" at bounding box center [486, 365] width 512 height 176
drag, startPoint x: 298, startPoint y: 390, endPoint x: 214, endPoint y: 330, distance: 103.2
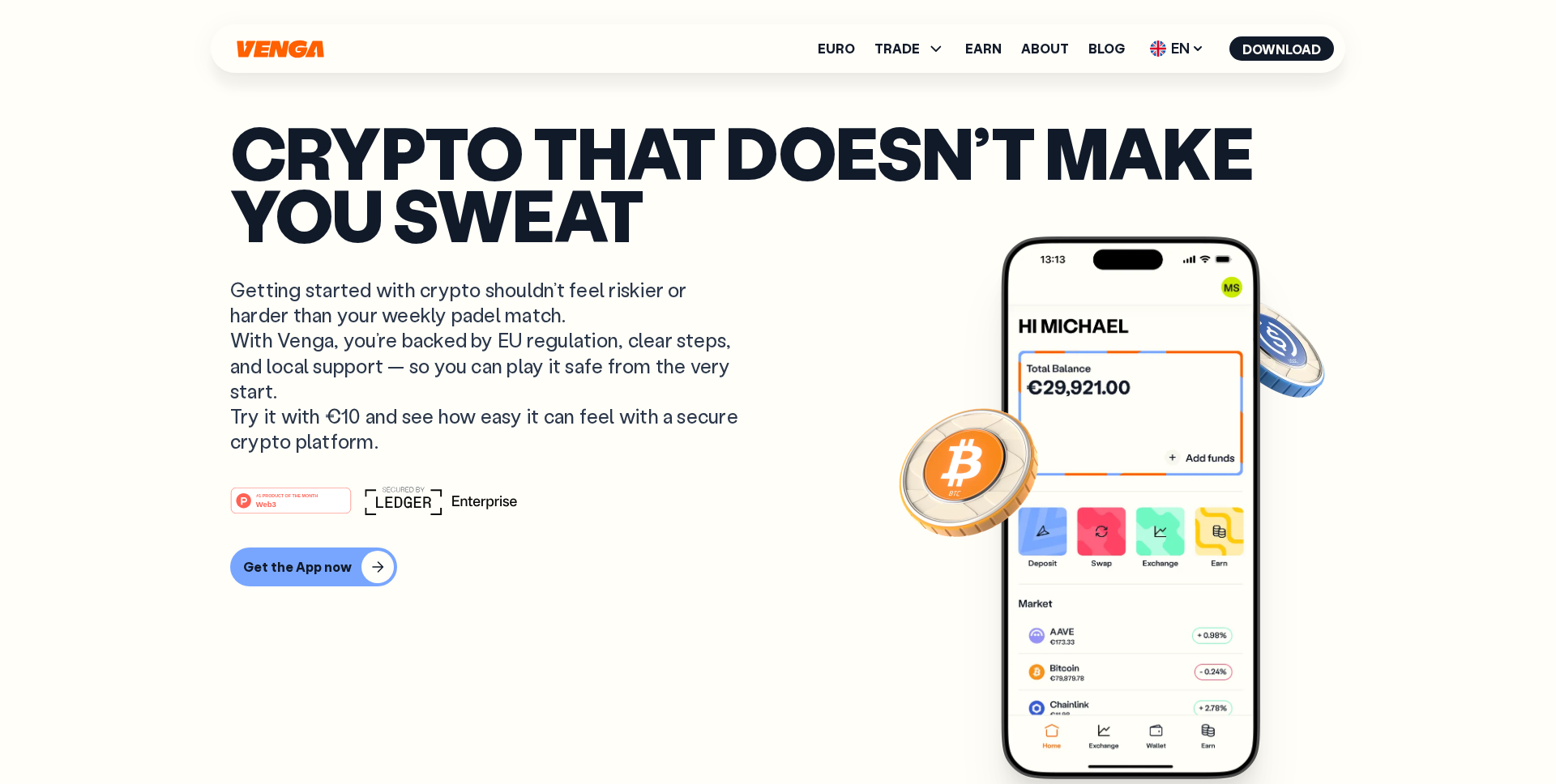
click at [261, 350] on p "Getting started with crypto shouldn’t feel riskier or harder than your weekly p…" at bounding box center [486, 365] width 512 height 176
drag, startPoint x: 244, startPoint y: 339, endPoint x: 306, endPoint y: 396, distance: 84.2
click at [306, 396] on p "Getting started with crypto shouldn’t feel riskier or harder than your weekly p…" at bounding box center [486, 365] width 512 height 176
click at [278, 353] on p "Getting started with crypto shouldn’t feel riskier or harder than your weekly p…" at bounding box center [486, 365] width 512 height 176
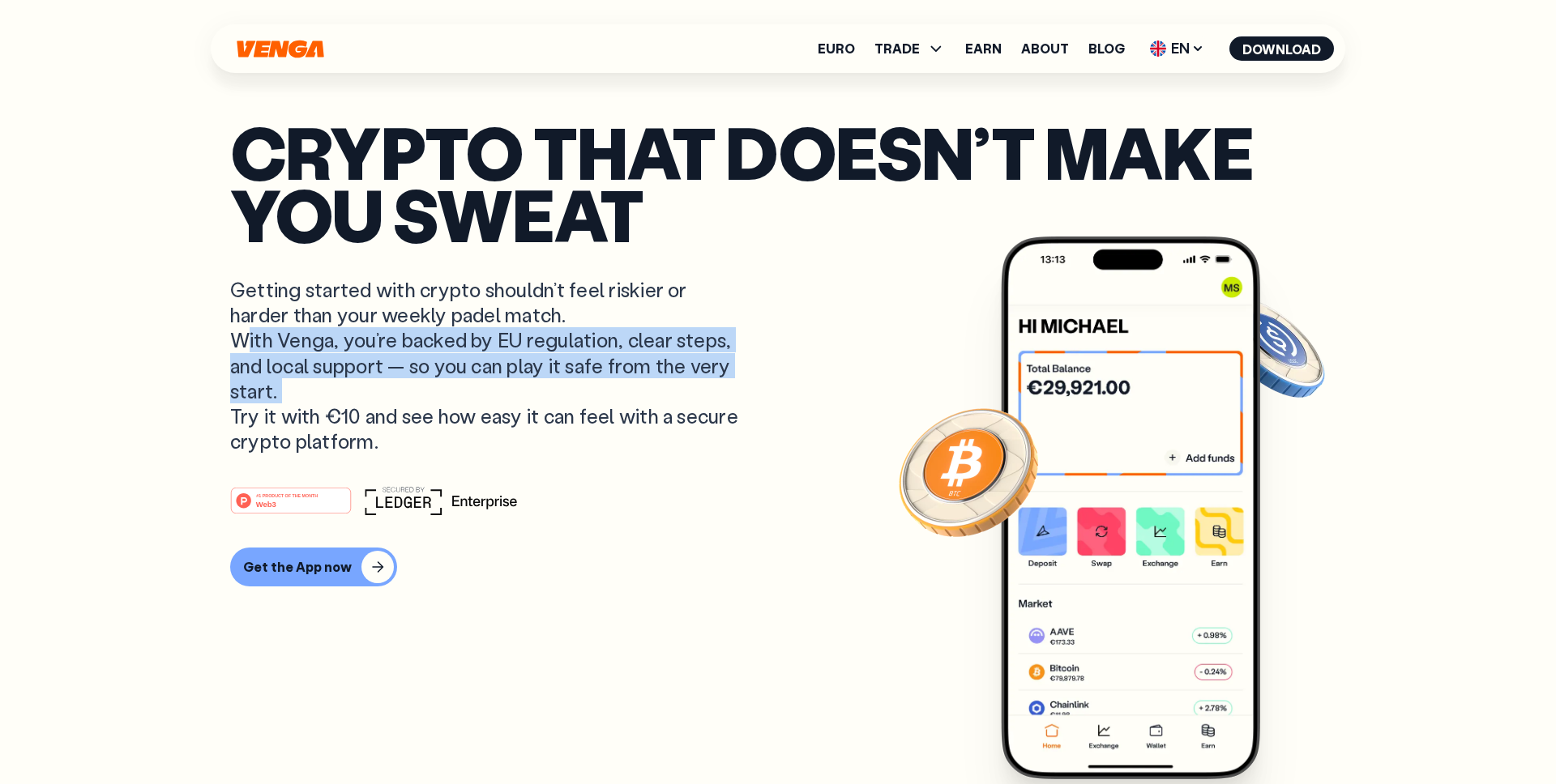
click at [278, 353] on p "Getting started with crypto shouldn’t feel riskier or harder than your weekly p…" at bounding box center [486, 365] width 512 height 176
click at [304, 369] on p "Getting started with crypto shouldn’t feel riskier or harder than your weekly p…" at bounding box center [486, 365] width 512 height 176
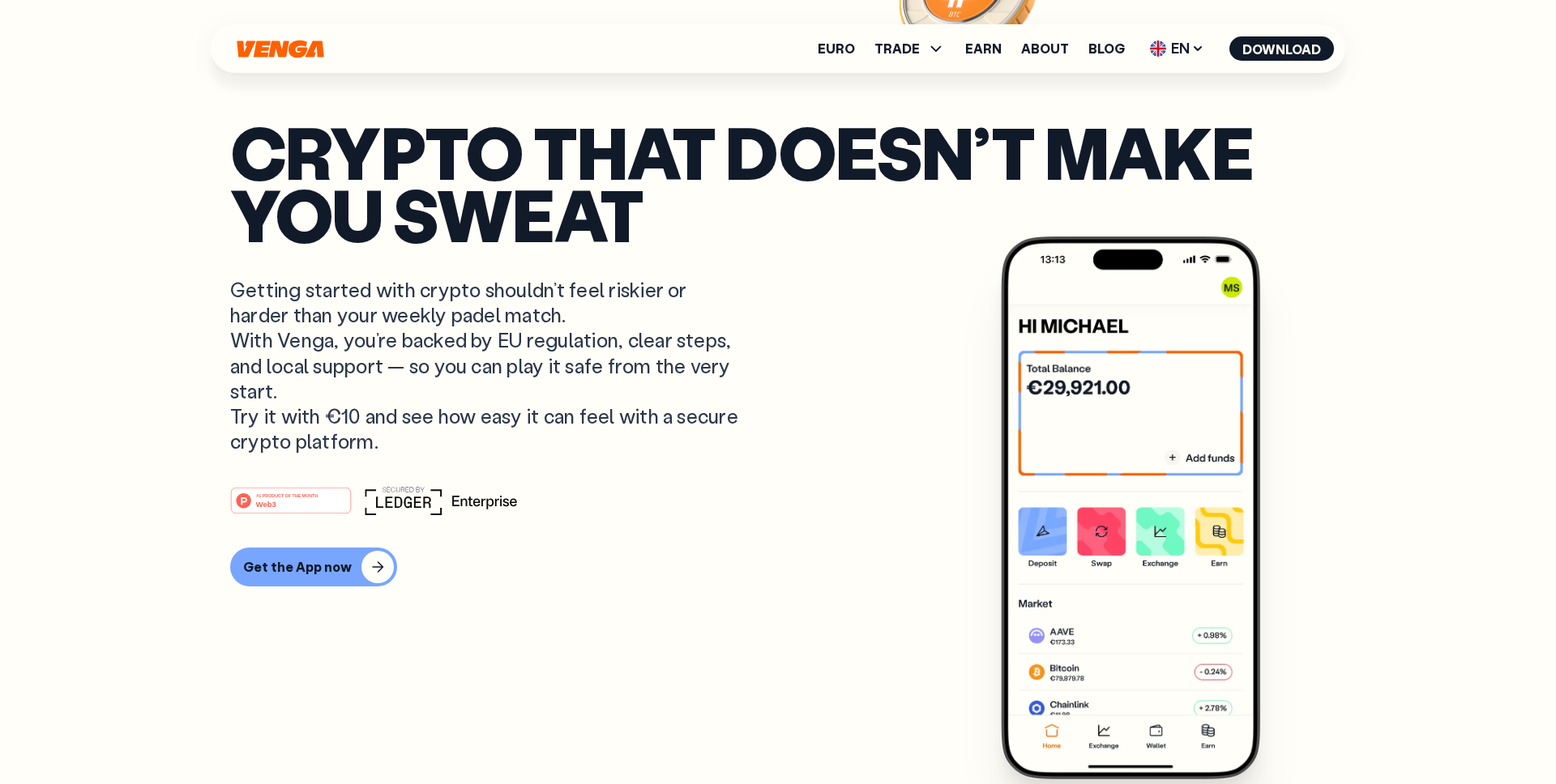
scroll to position [0, 0]
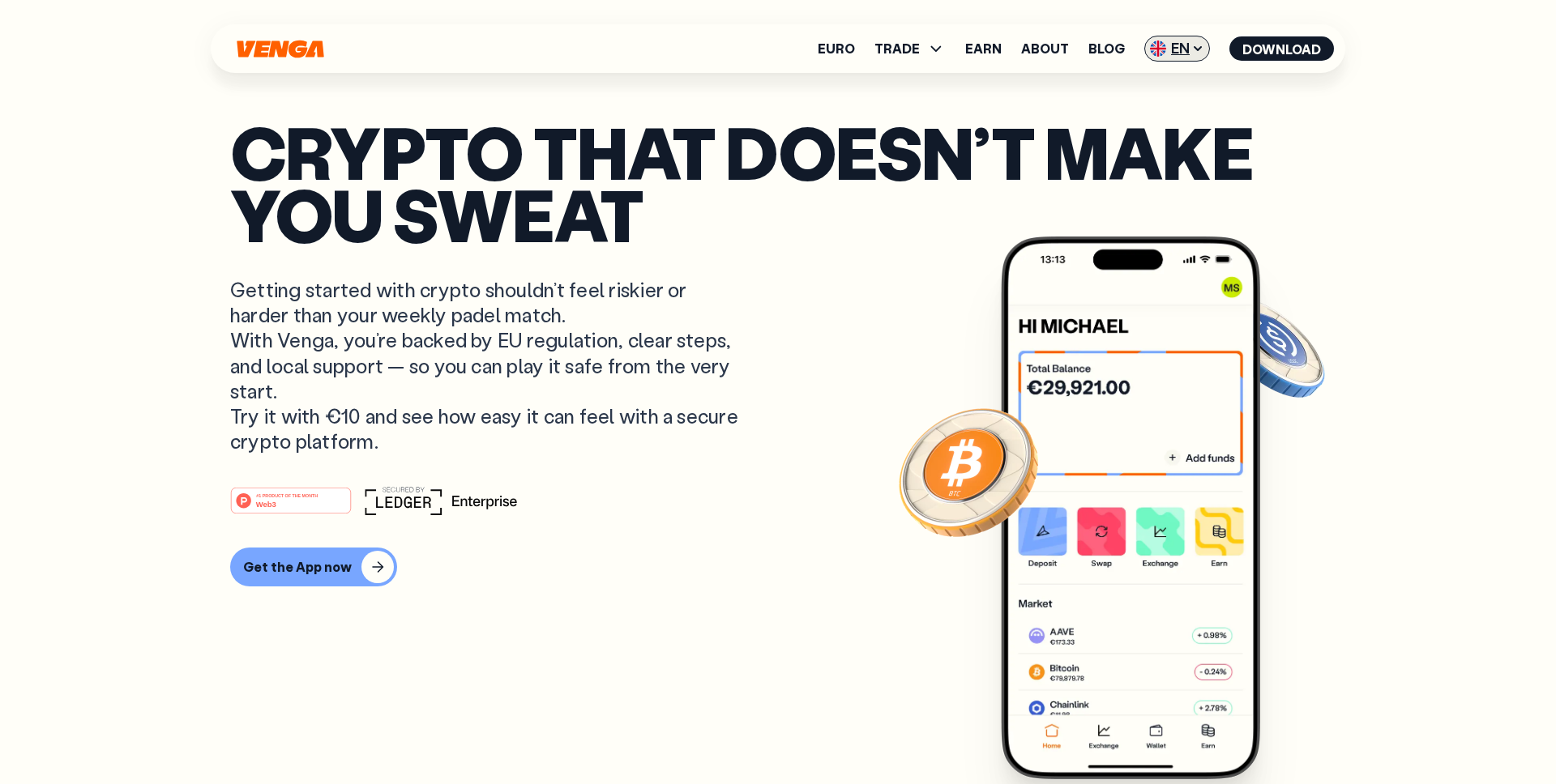
click at [1178, 57] on span "EN" at bounding box center [1176, 48] width 65 height 26
click at [1149, 145] on div "Català - CAT" at bounding box center [1136, 143] width 88 height 16
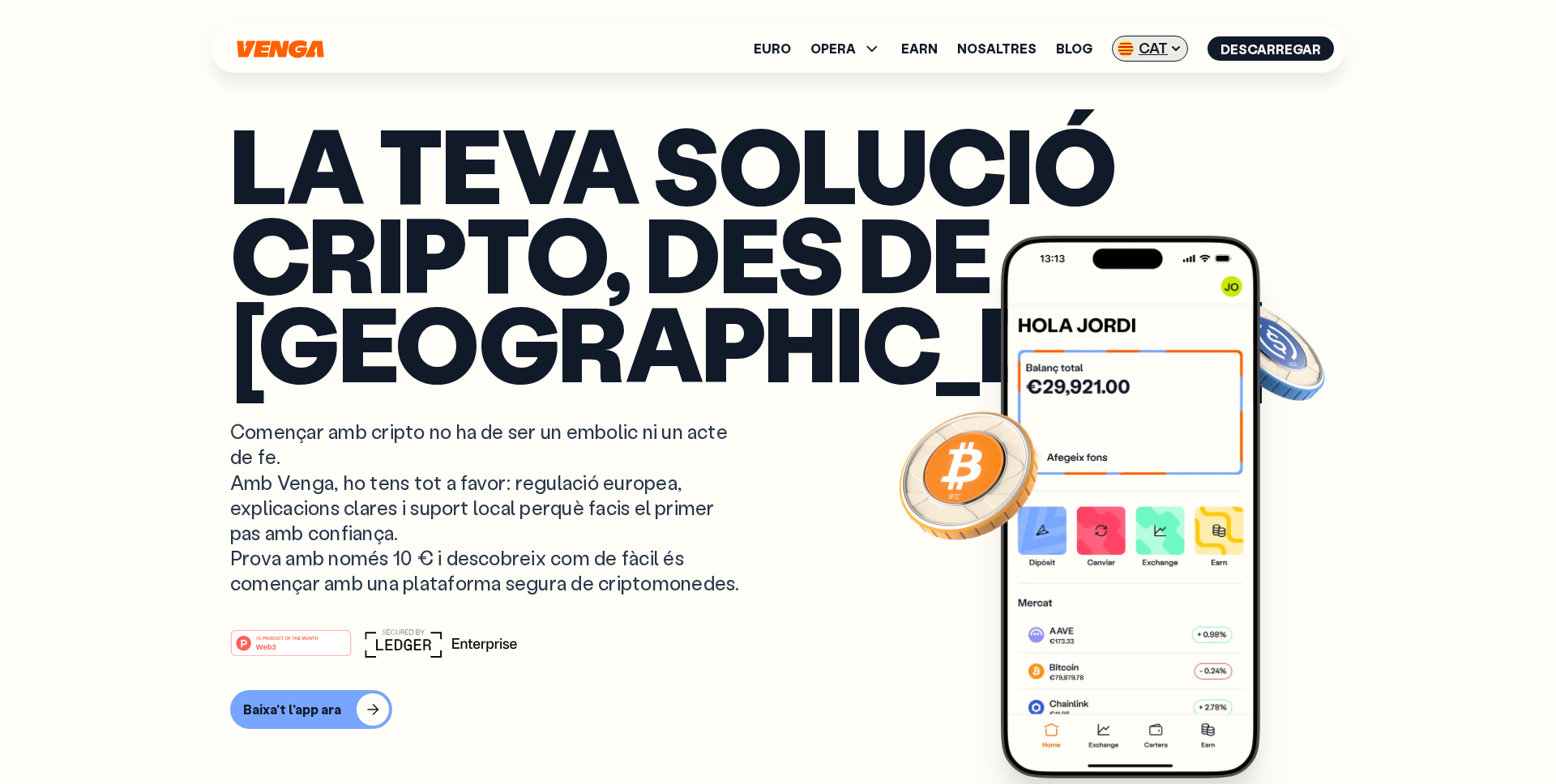
click at [1162, 38] on span "CAT" at bounding box center [1150, 48] width 76 height 26
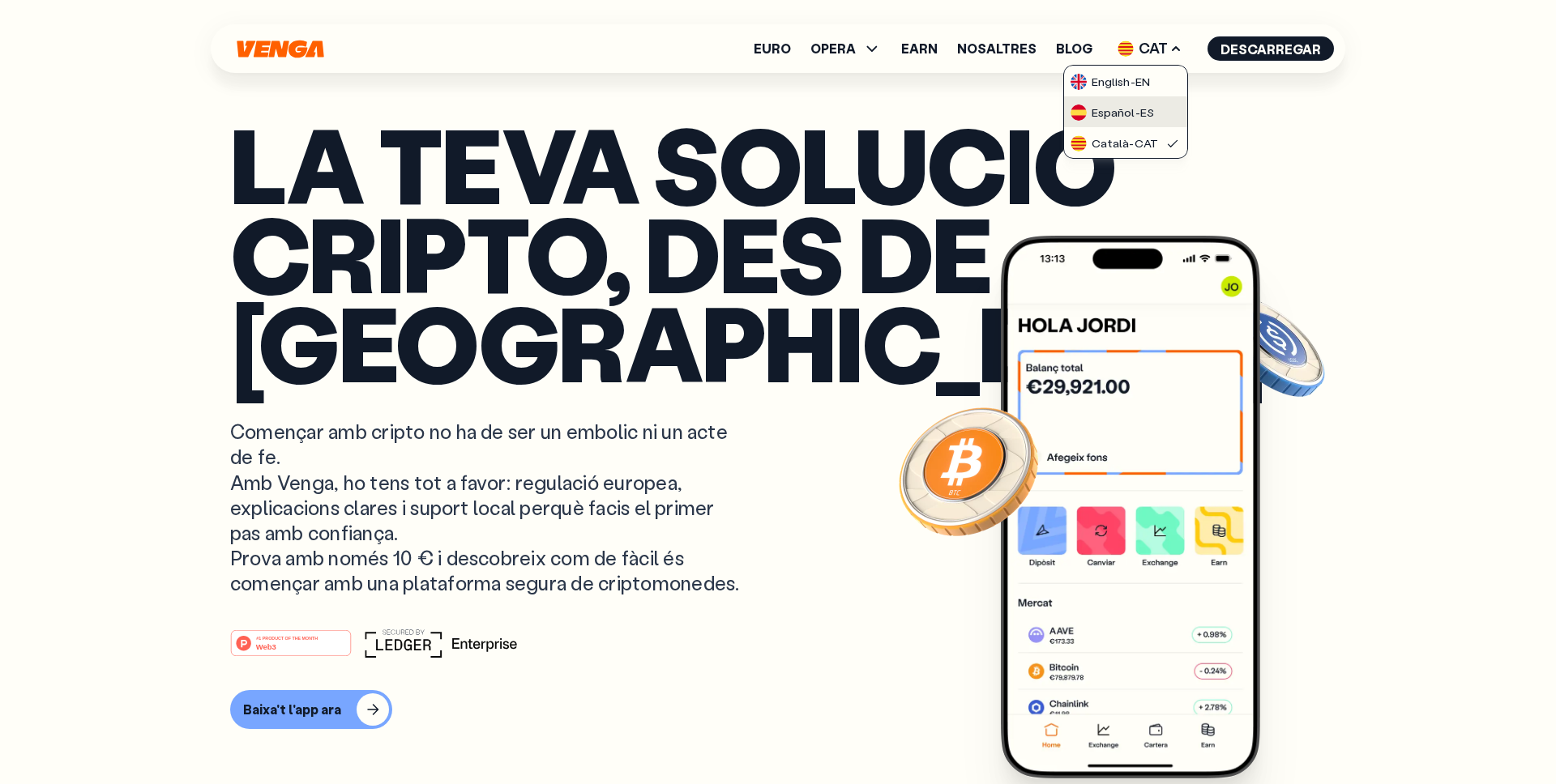
click at [1139, 105] on div "Español - ES" at bounding box center [1112, 113] width 83 height 16
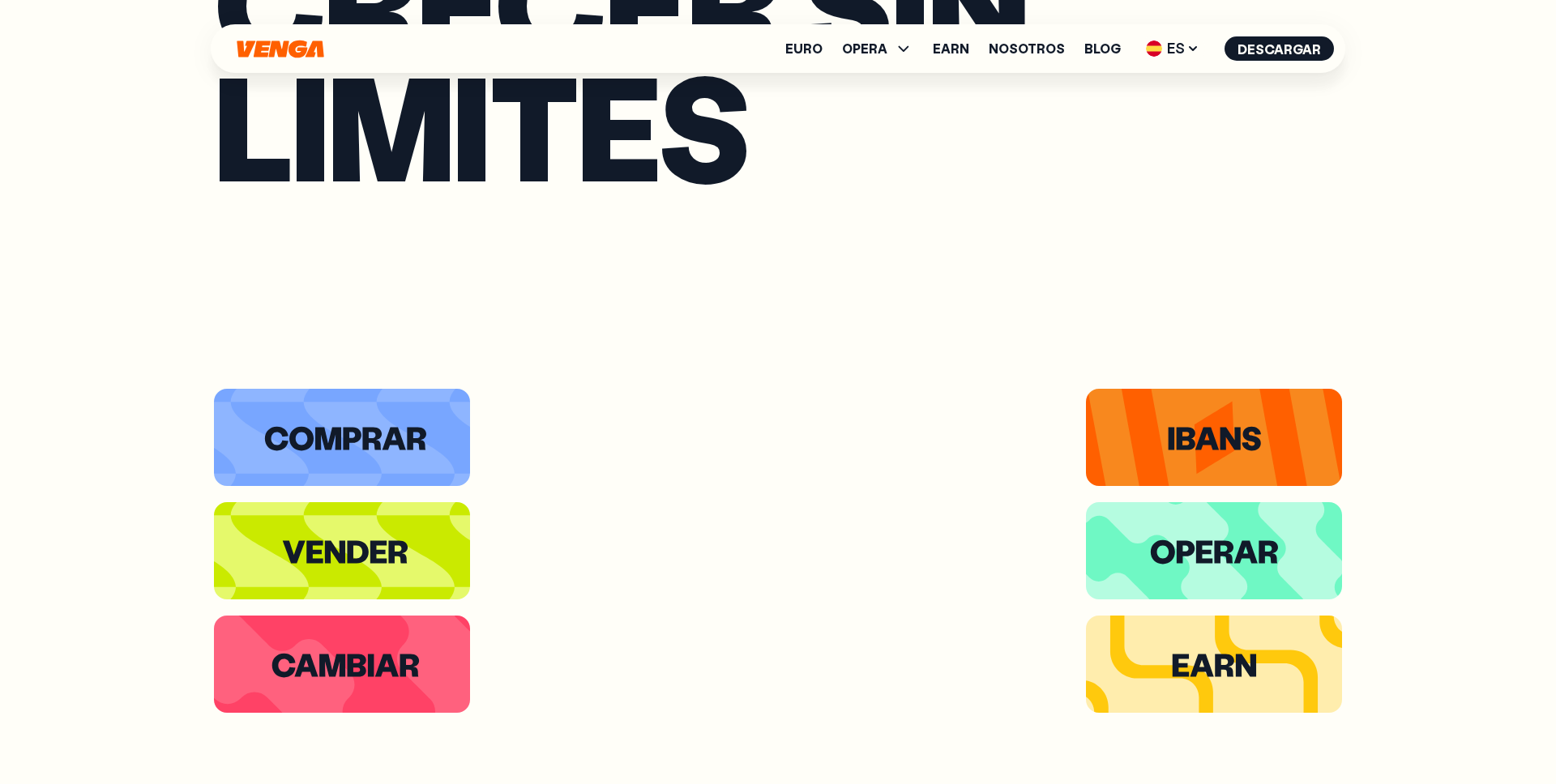
scroll to position [3392, 0]
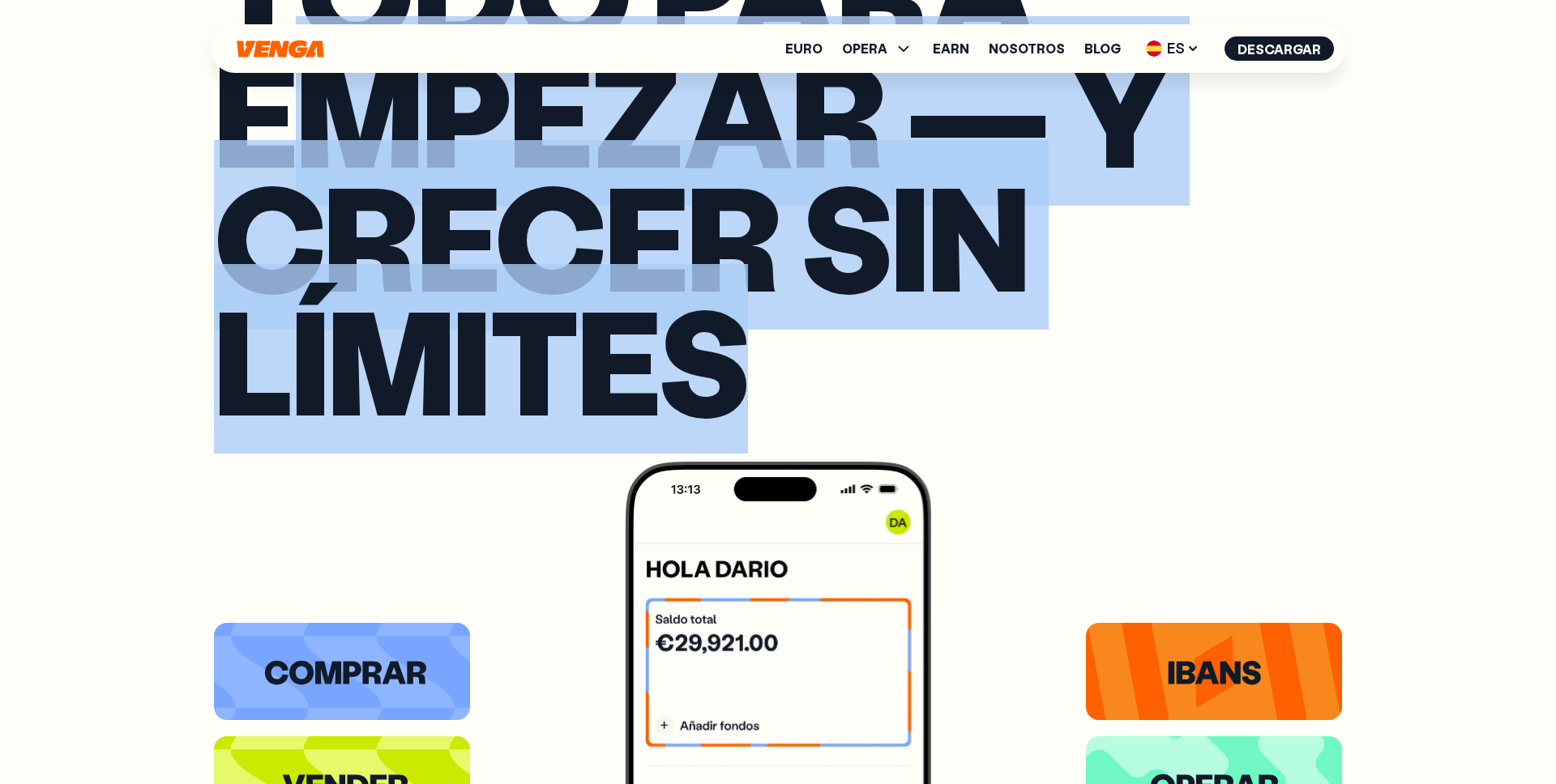
drag, startPoint x: 748, startPoint y: 361, endPoint x: 315, endPoint y: 203, distance: 460.9
click at [315, 203] on h2 "Todo para empezar — y crecer sin límites" at bounding box center [778, 174] width 1128 height 496
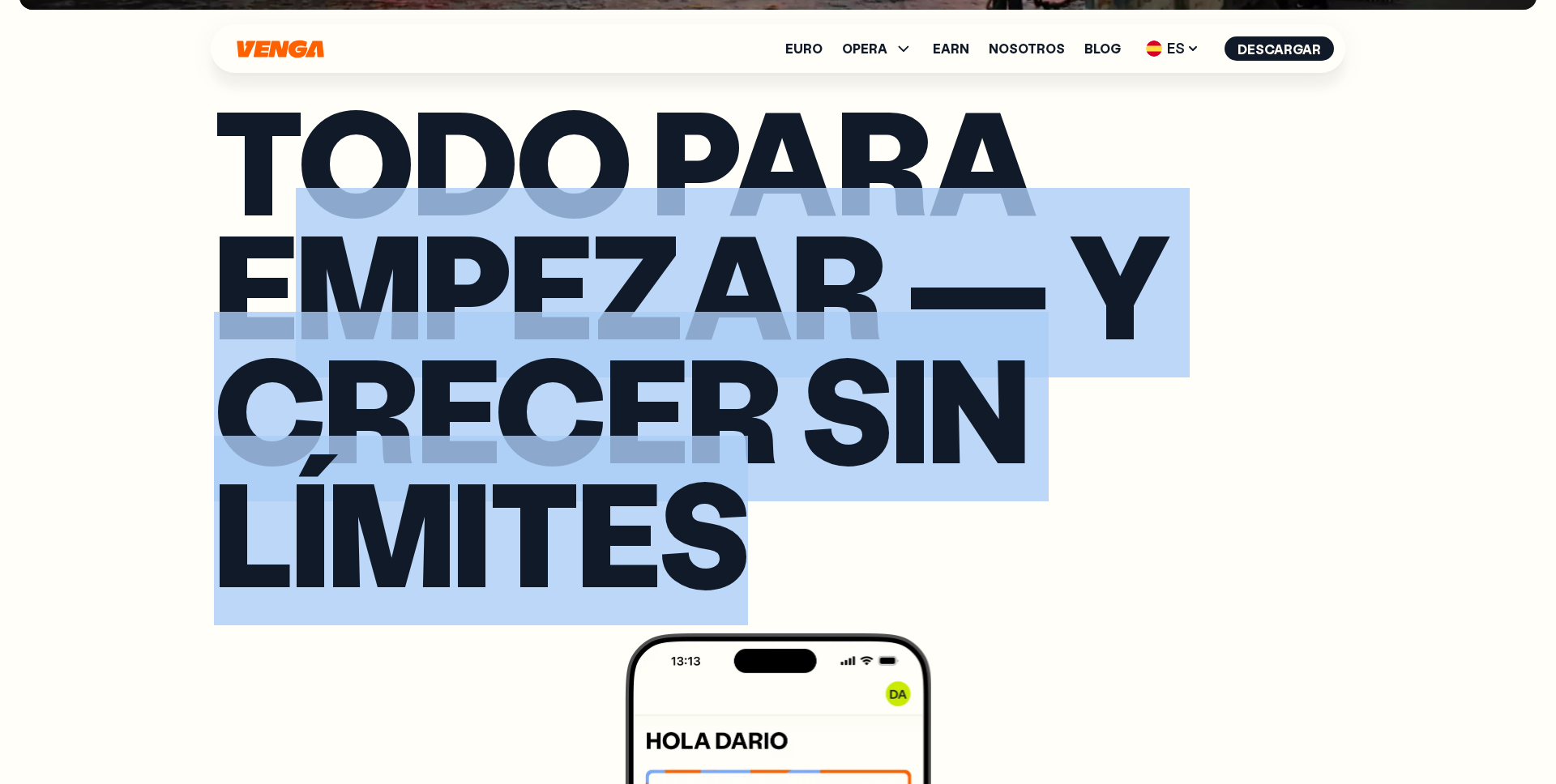
click at [736, 542] on h2 "Todo para empezar — y crecer sin límites" at bounding box center [778, 345] width 1128 height 496
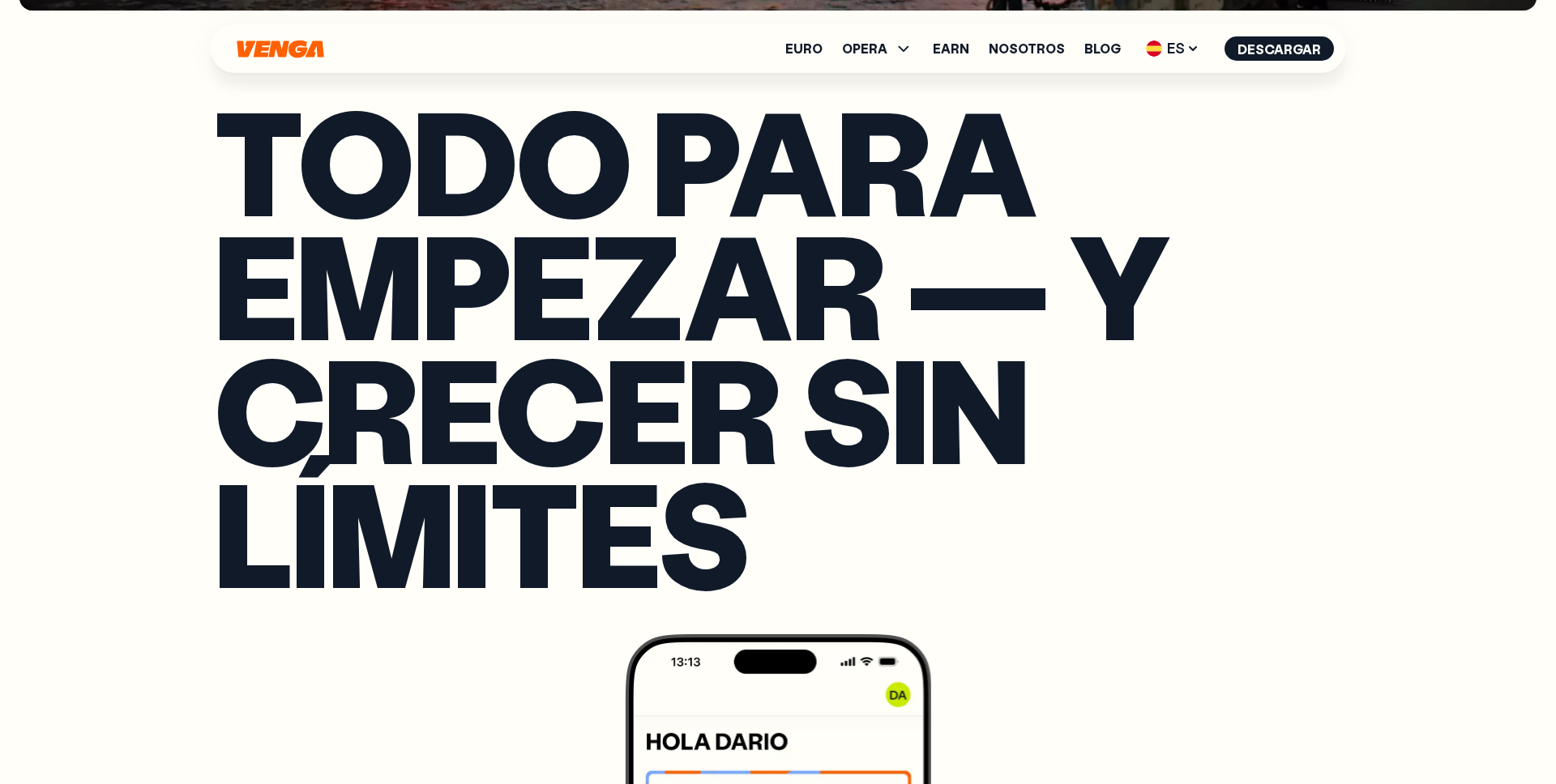
scroll to position [2985, 0]
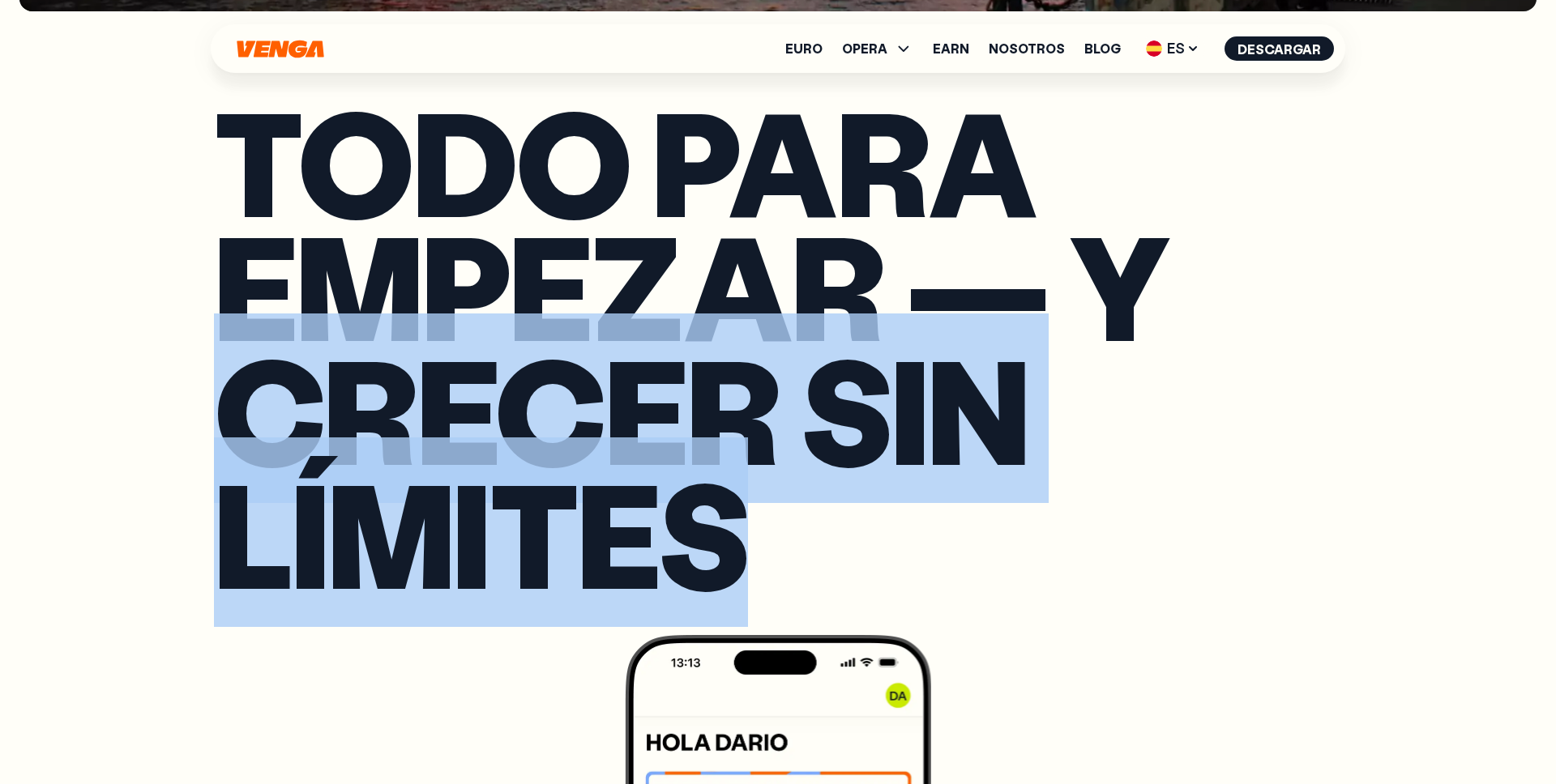
drag, startPoint x: 773, startPoint y: 542, endPoint x: 227, endPoint y: 423, distance: 558.8
click at [227, 423] on h2 "Todo para empezar — y crecer sin límites" at bounding box center [778, 346] width 1128 height 496
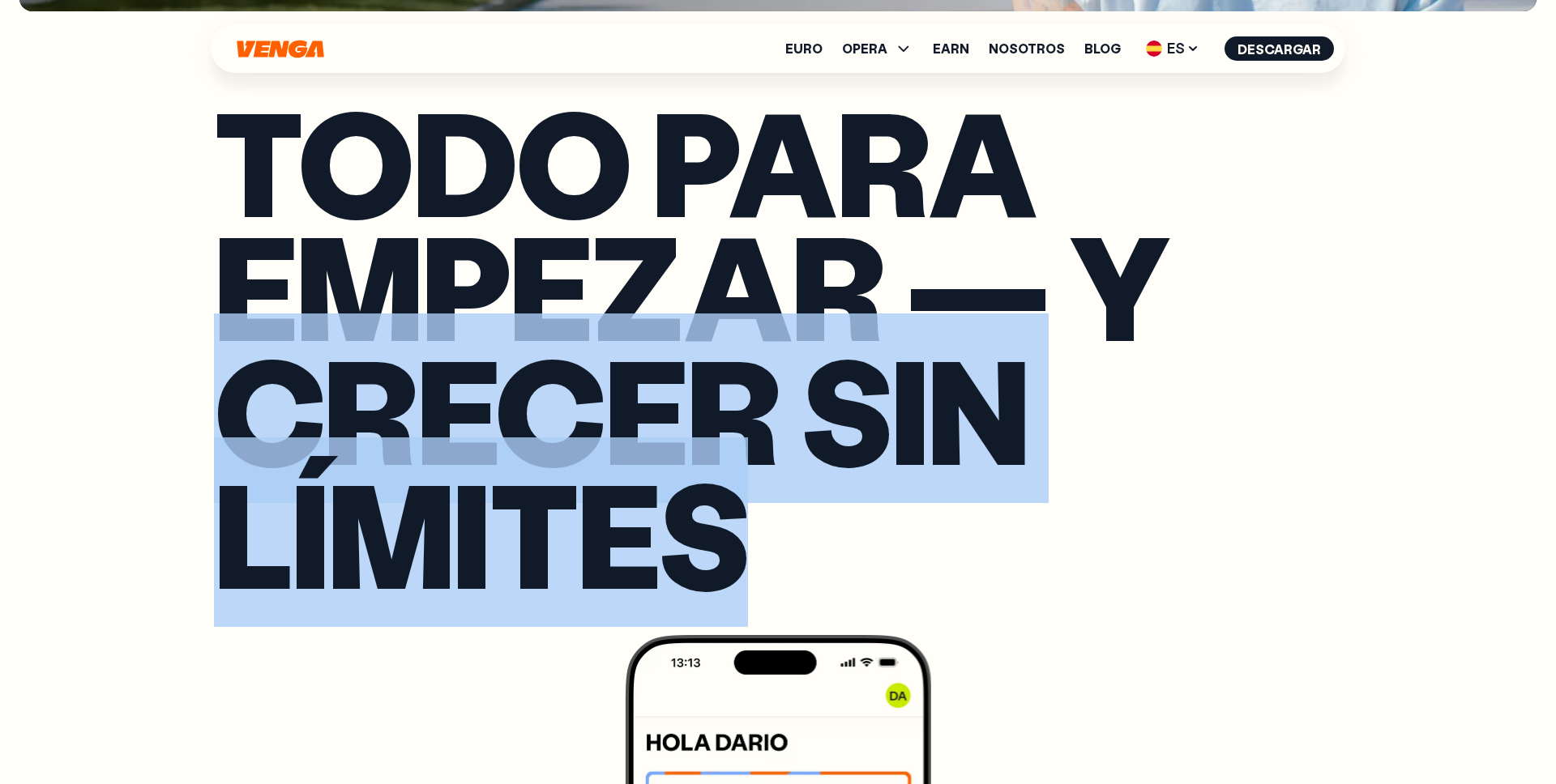
click at [810, 536] on h2 "Todo para empezar — y crecer sin límites" at bounding box center [778, 346] width 1128 height 496
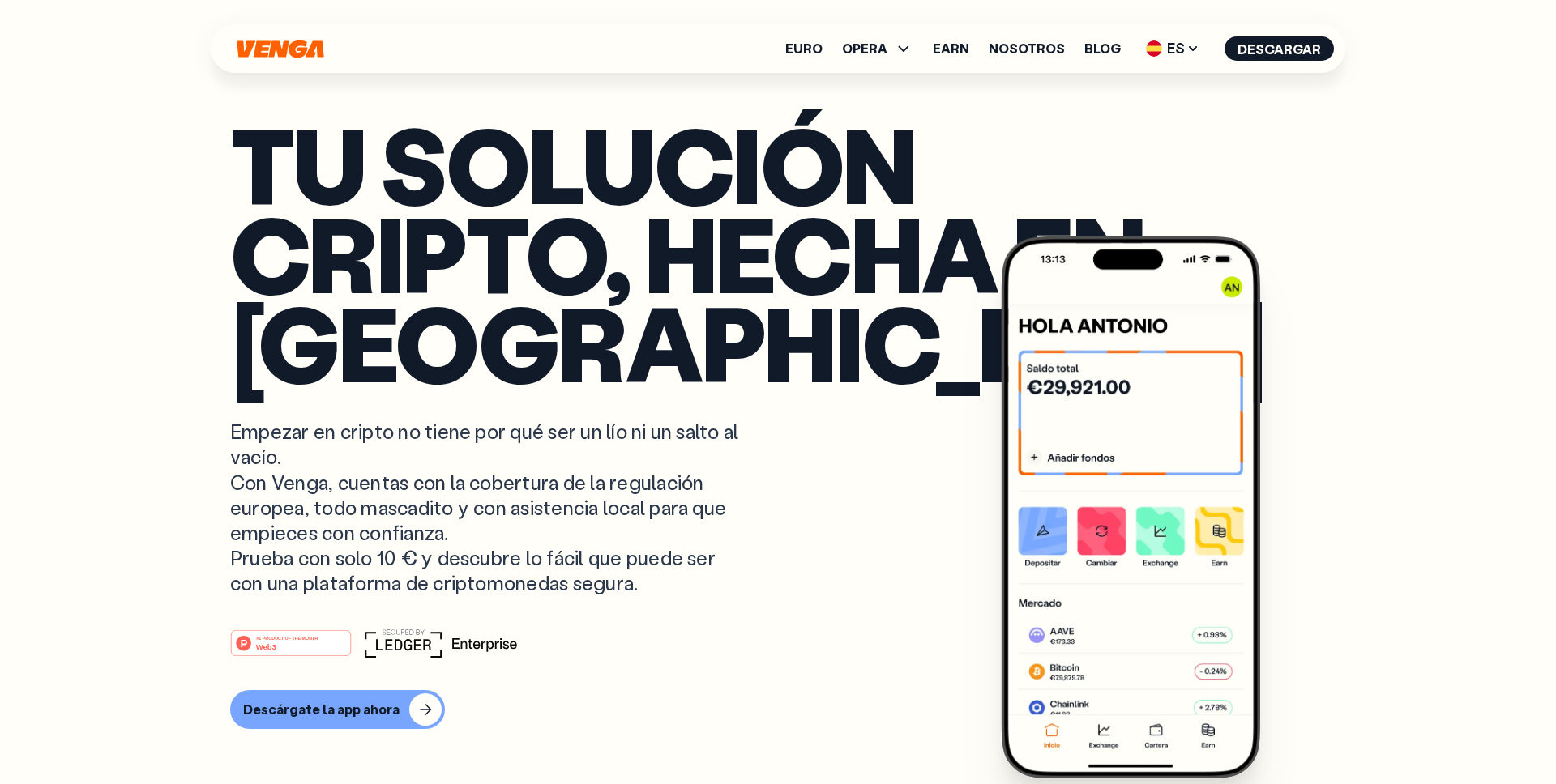
scroll to position [0, 0]
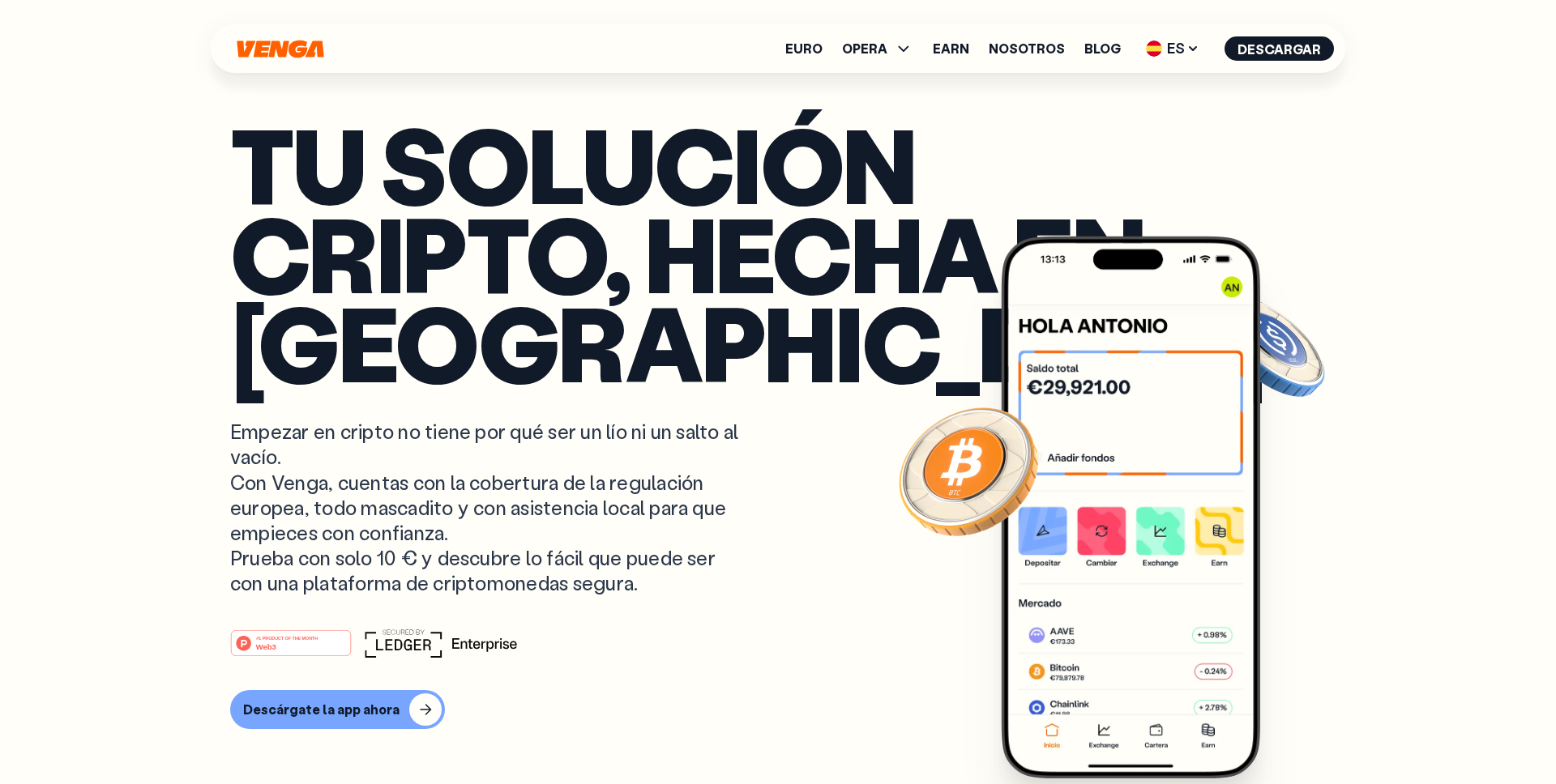
click at [273, 44] on icon "Inicio" at bounding box center [279, 48] width 87 height 18
click at [1174, 56] on span "ES" at bounding box center [1173, 48] width 64 height 26
click at [1133, 81] on div "English - EN" at bounding box center [1127, 81] width 80 height 16
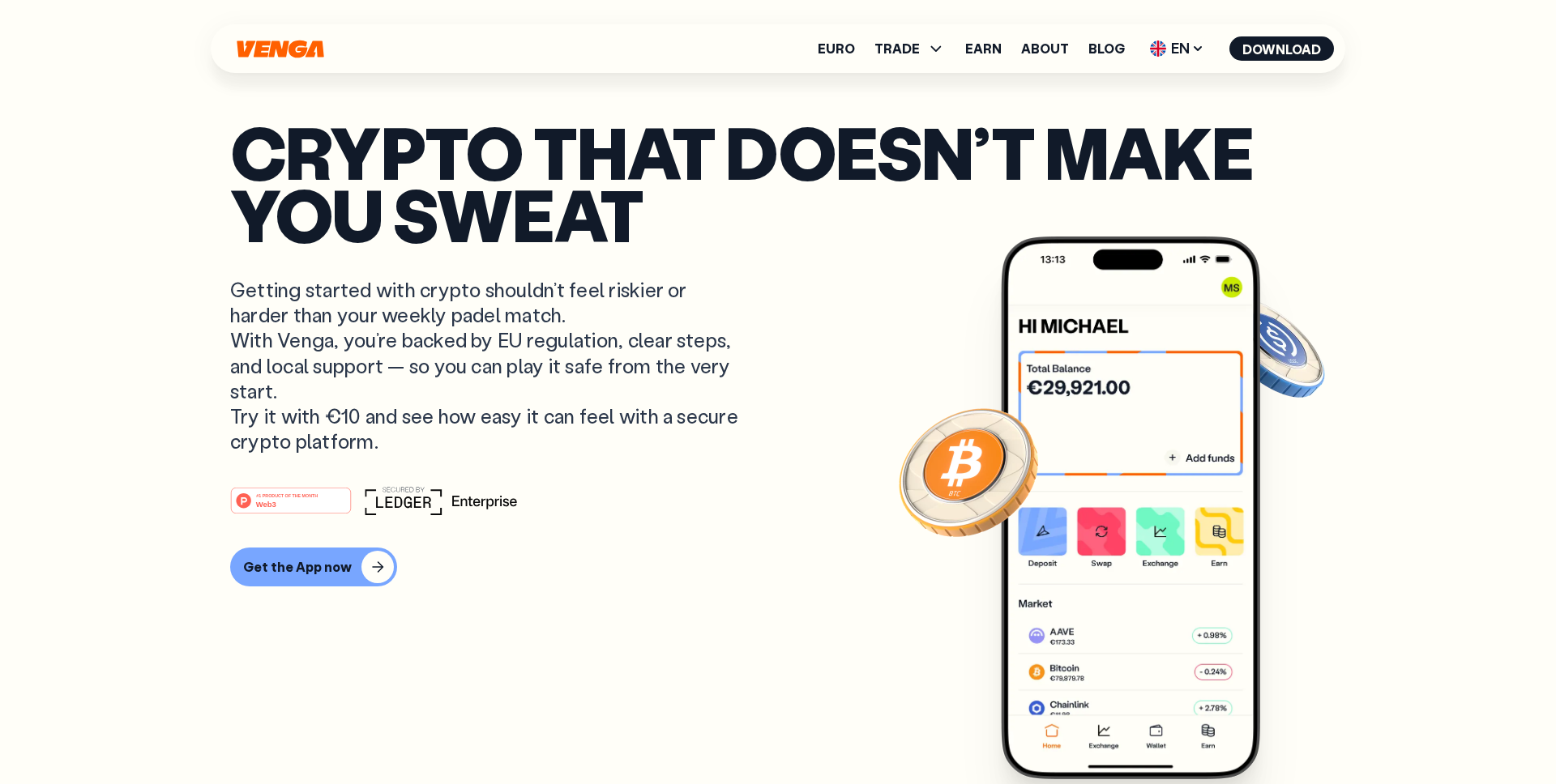
click at [941, 248] on article "Crypto that doesn’t make you sweat Getting started with crypto shouldn’t feel r…" at bounding box center [778, 424] width 1096 height 608
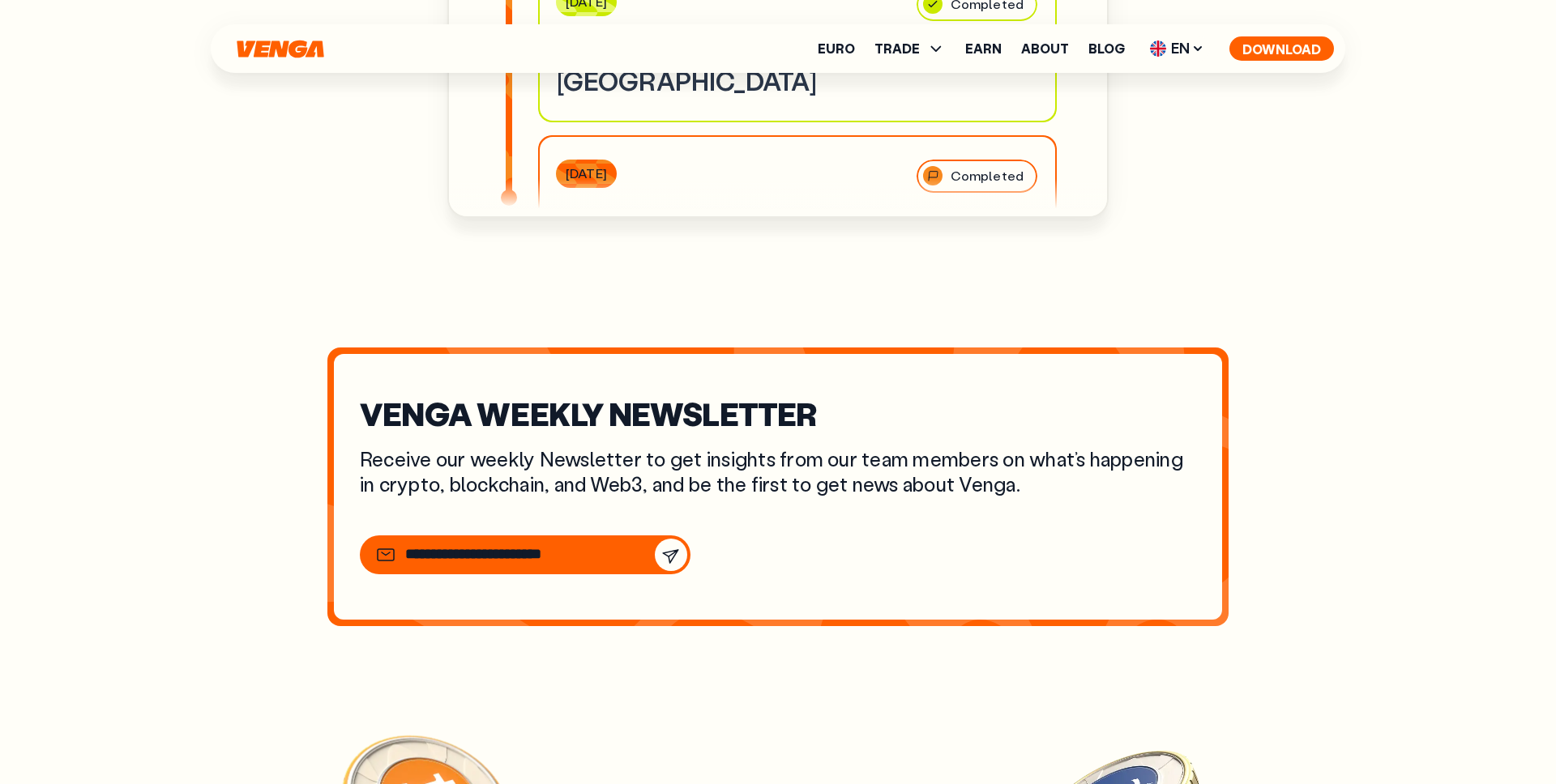
scroll to position [5662, 0]
click at [1195, 56] on span "EN" at bounding box center [1176, 48] width 65 height 26
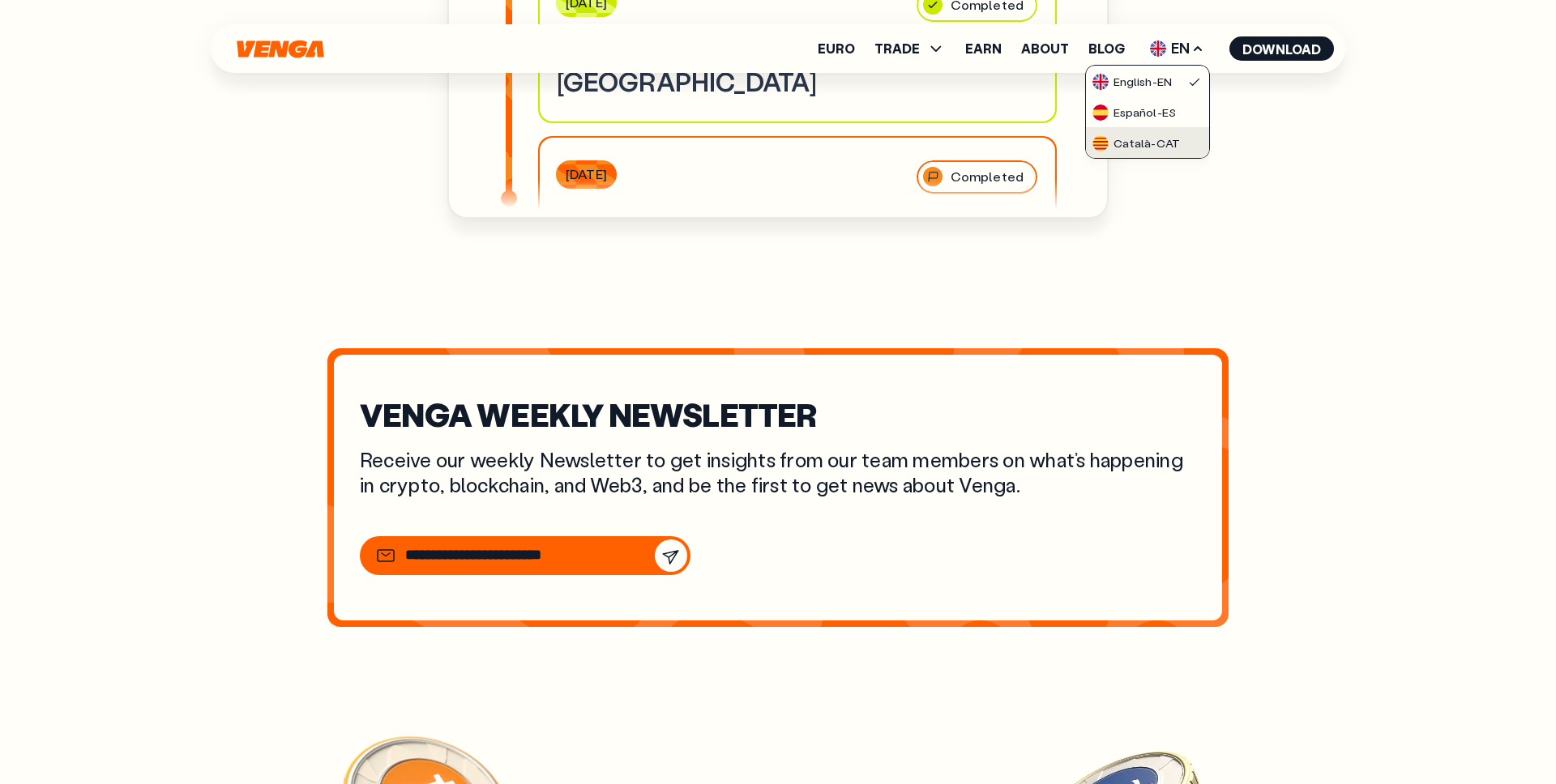
click at [1146, 149] on div "Català - CAT" at bounding box center [1136, 143] width 88 height 16
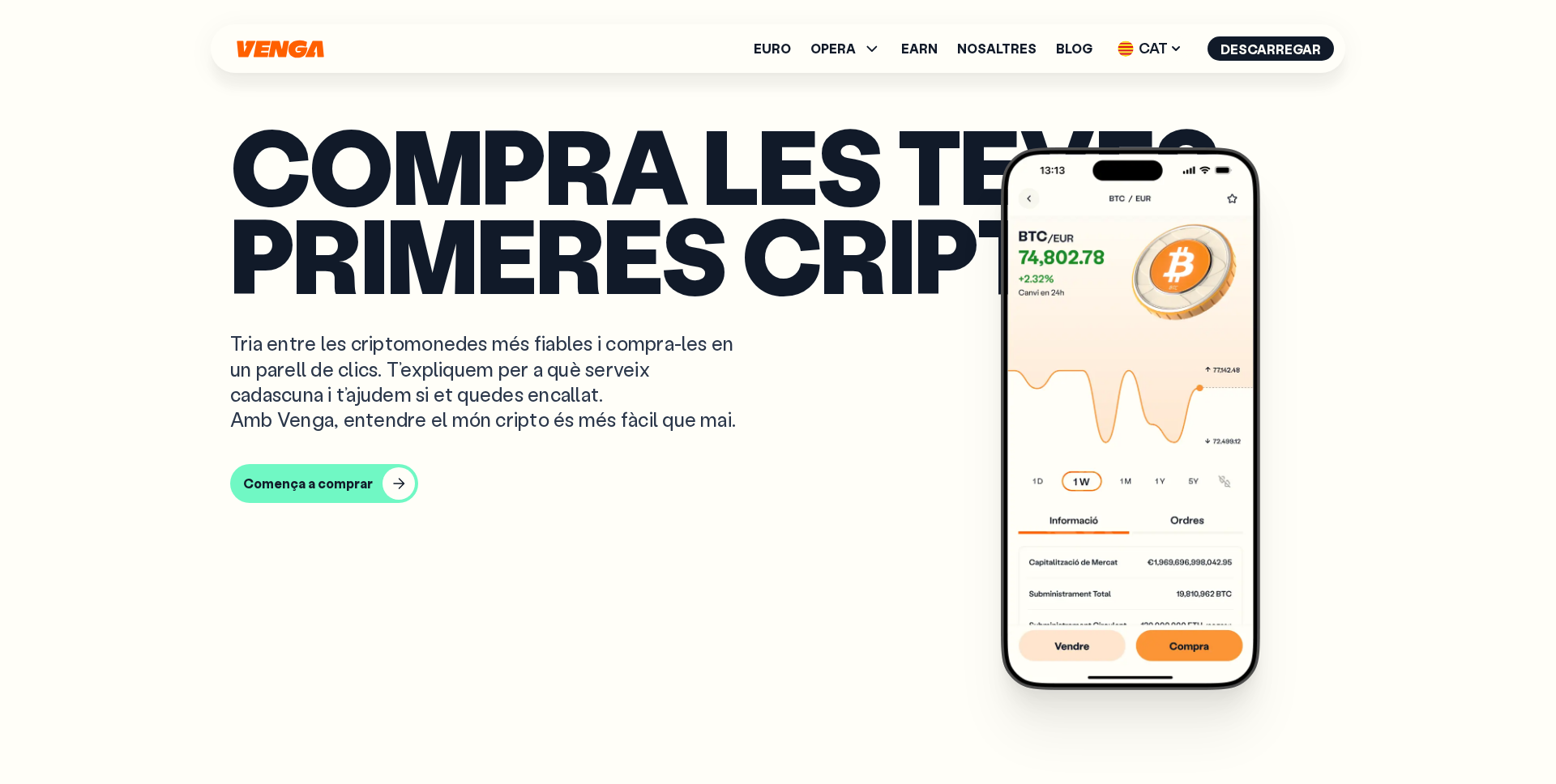
scroll to position [814, 0]
